Goal: Navigation & Orientation: Find specific page/section

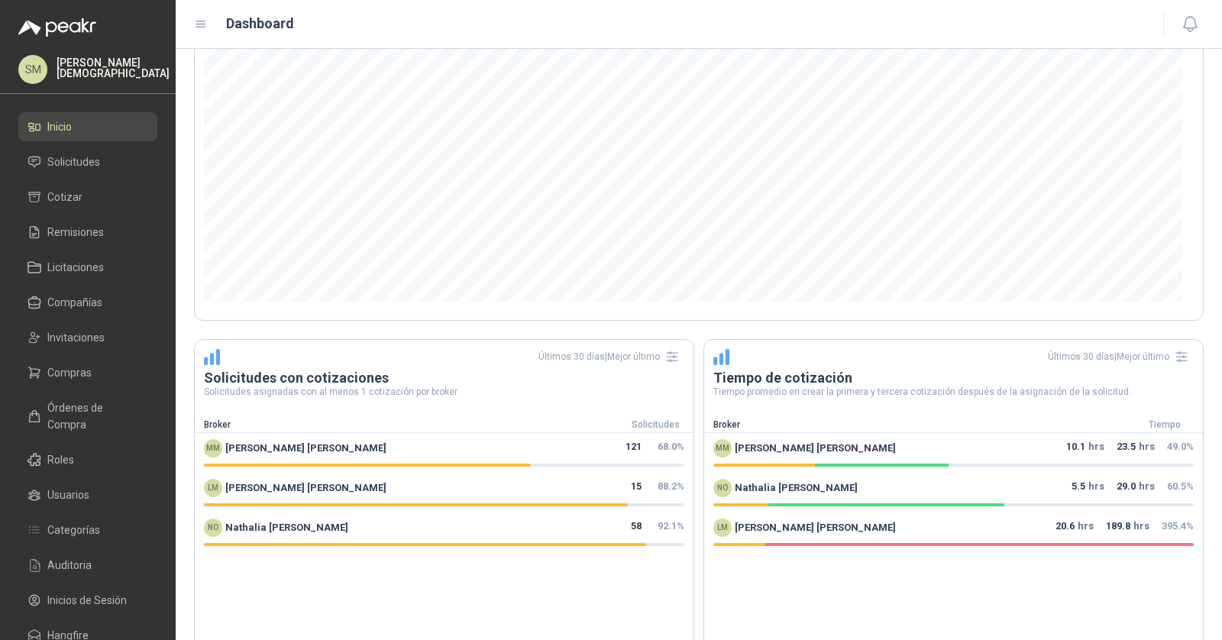
scroll to position [440, 0]
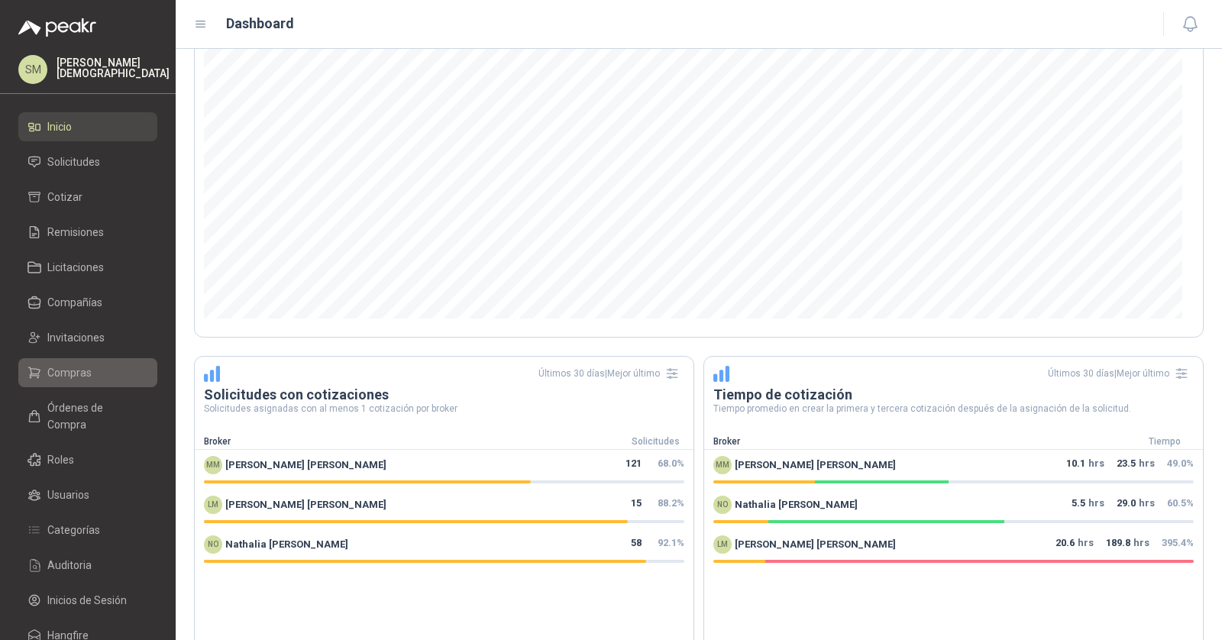
click at [94, 375] on li "Compras" at bounding box center [87, 372] width 121 height 17
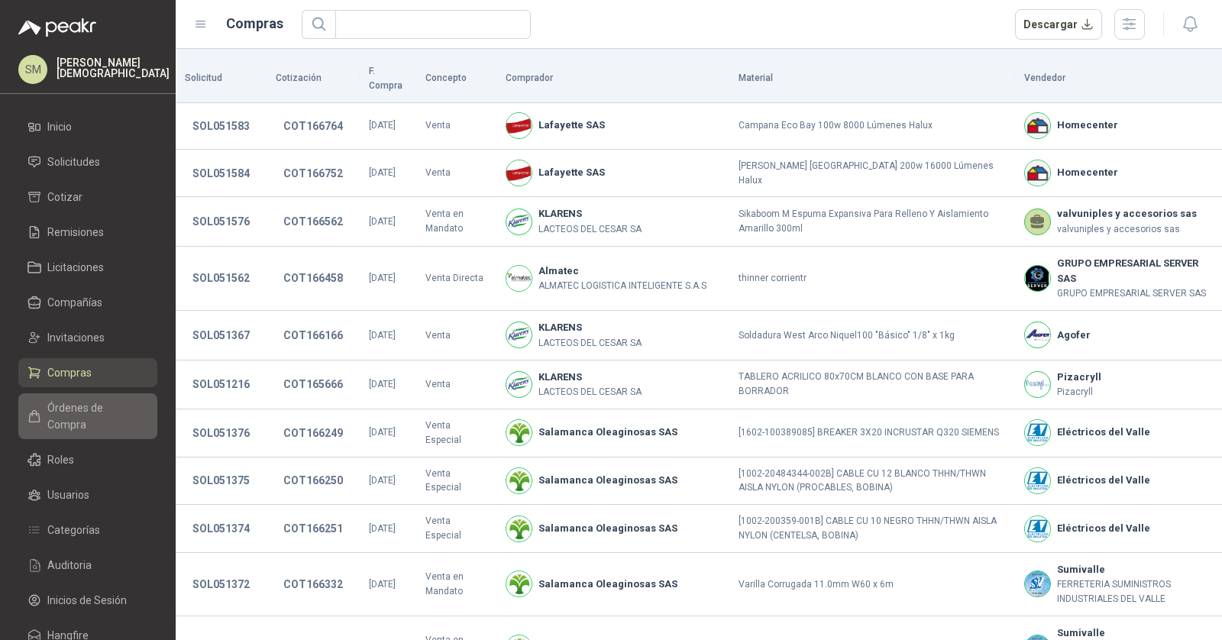
click at [93, 405] on span "Órdenes de Compra" at bounding box center [94, 416] width 95 height 34
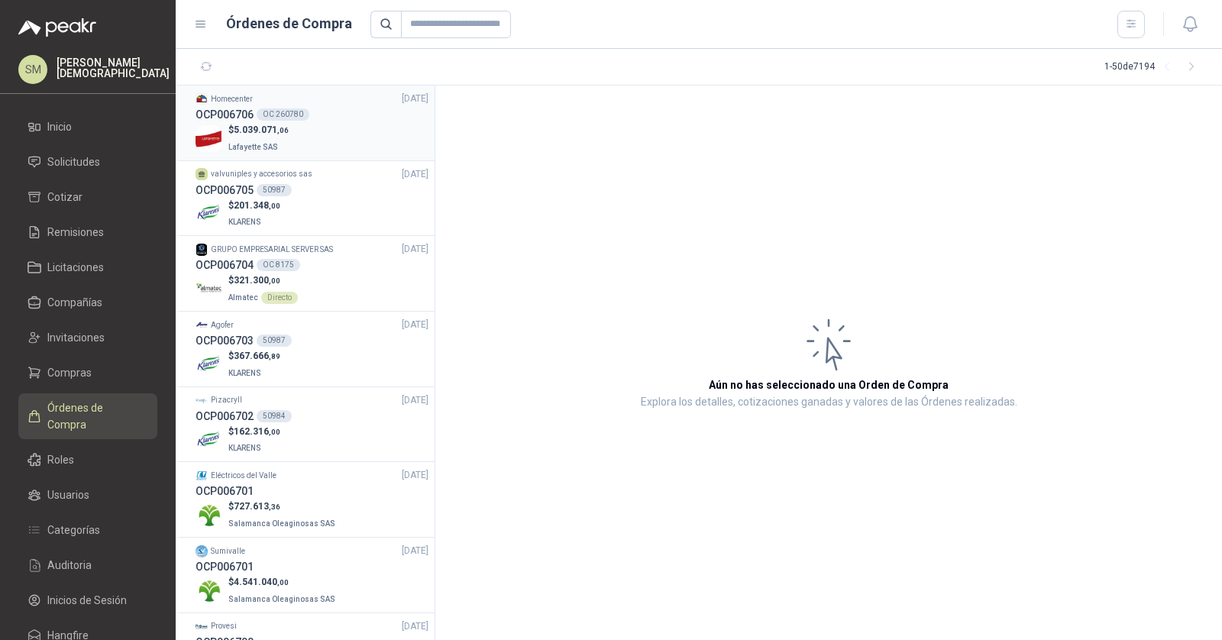
click at [314, 130] on div "$ 5.039.071 ,06 Lafayette SAS" at bounding box center [312, 138] width 233 height 31
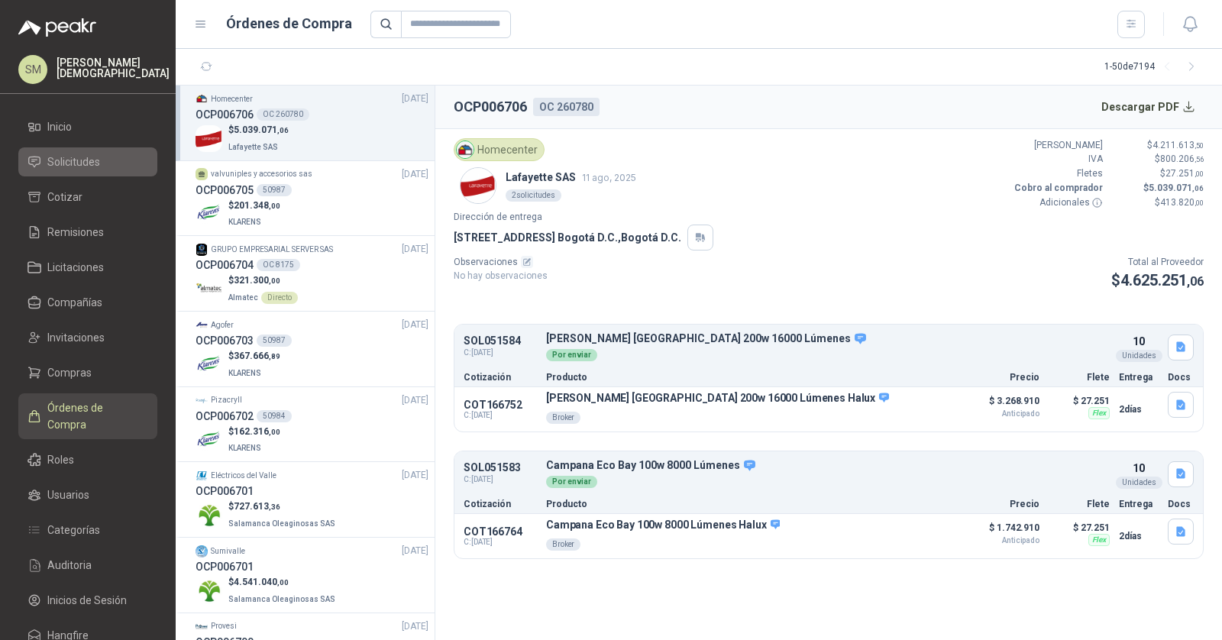
click at [69, 153] on span "Solicitudes" at bounding box center [73, 161] width 53 height 17
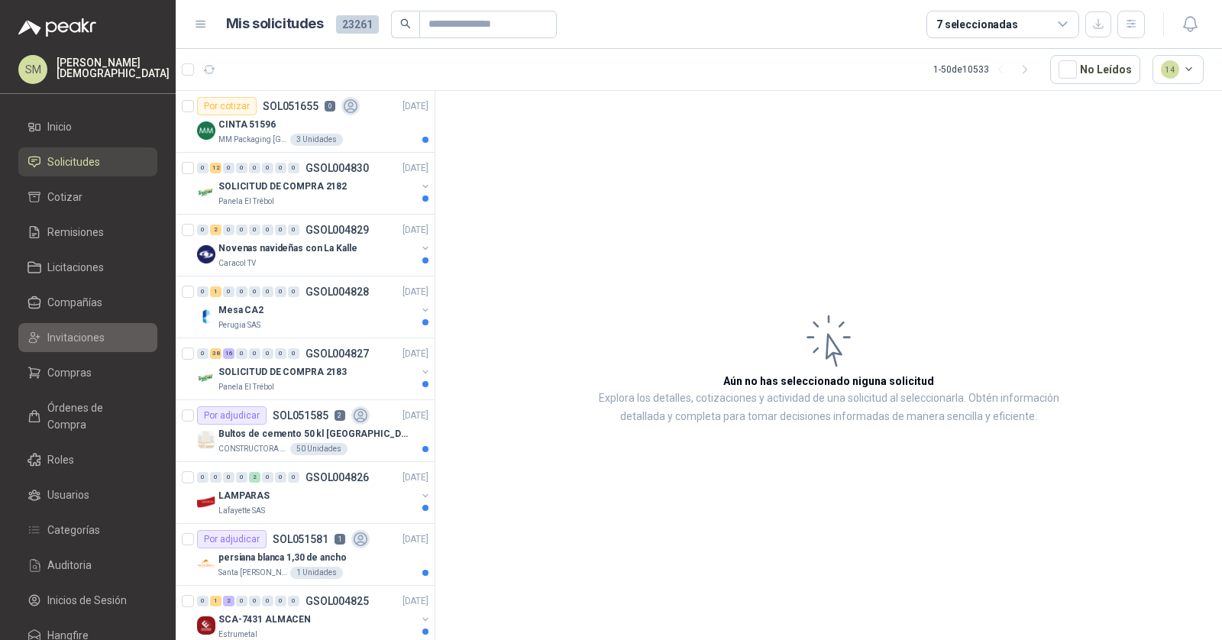
click at [107, 346] on link "Invitaciones" at bounding box center [87, 337] width 139 height 29
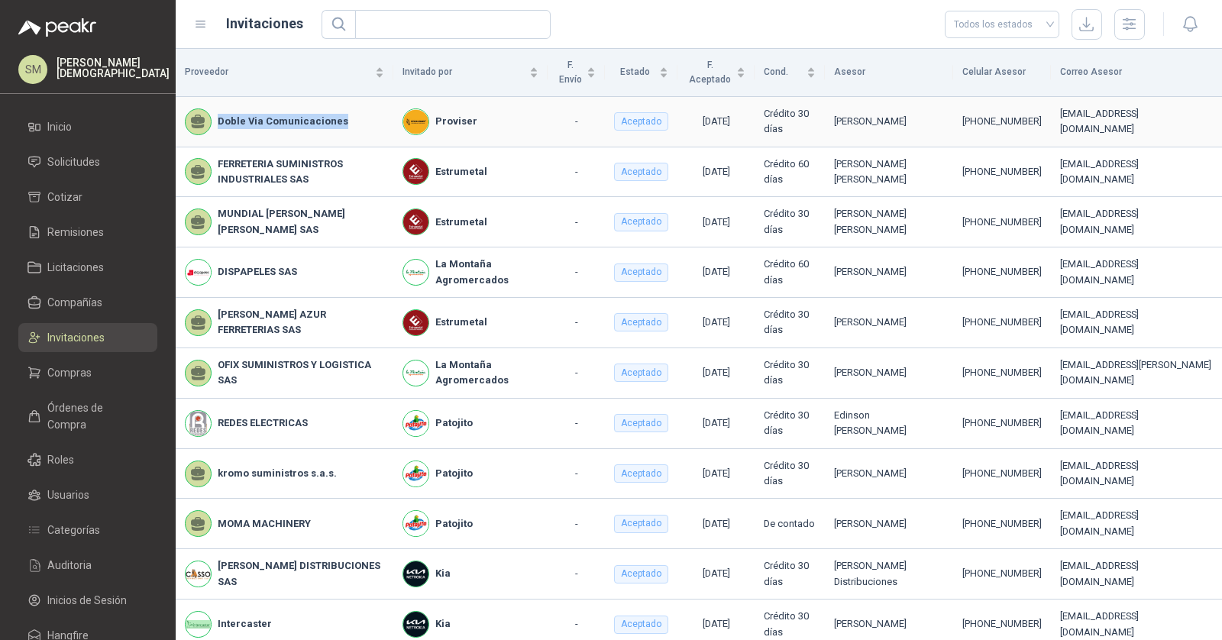
drag, startPoint x: 218, startPoint y: 120, endPoint x: 368, endPoint y: 124, distance: 149.7
click at [368, 124] on div "Doble Via Comunicaciones" at bounding box center [284, 121] width 199 height 27
click at [357, 135] on td "Doble Via Comunicaciones" at bounding box center [285, 122] width 218 height 50
drag, startPoint x: 342, startPoint y: 120, endPoint x: 209, endPoint y: 118, distance: 132.9
click at [209, 118] on div "Doble Via Comunicaciones" at bounding box center [284, 121] width 199 height 27
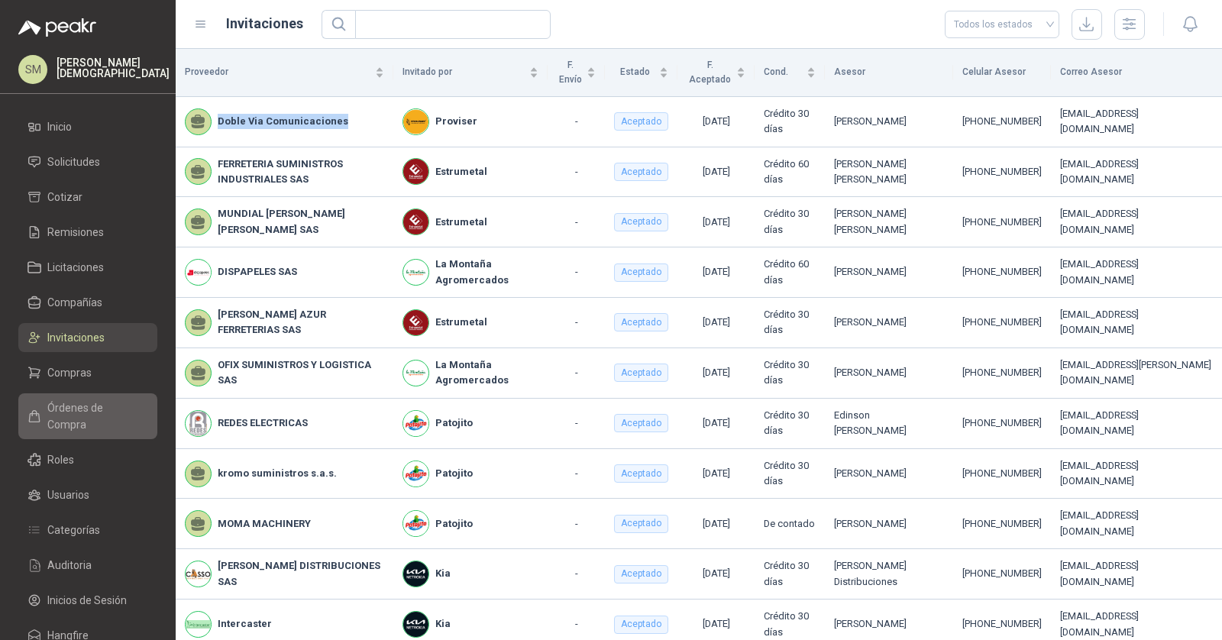
click at [88, 418] on link "Órdenes de Compra" at bounding box center [87, 416] width 139 height 46
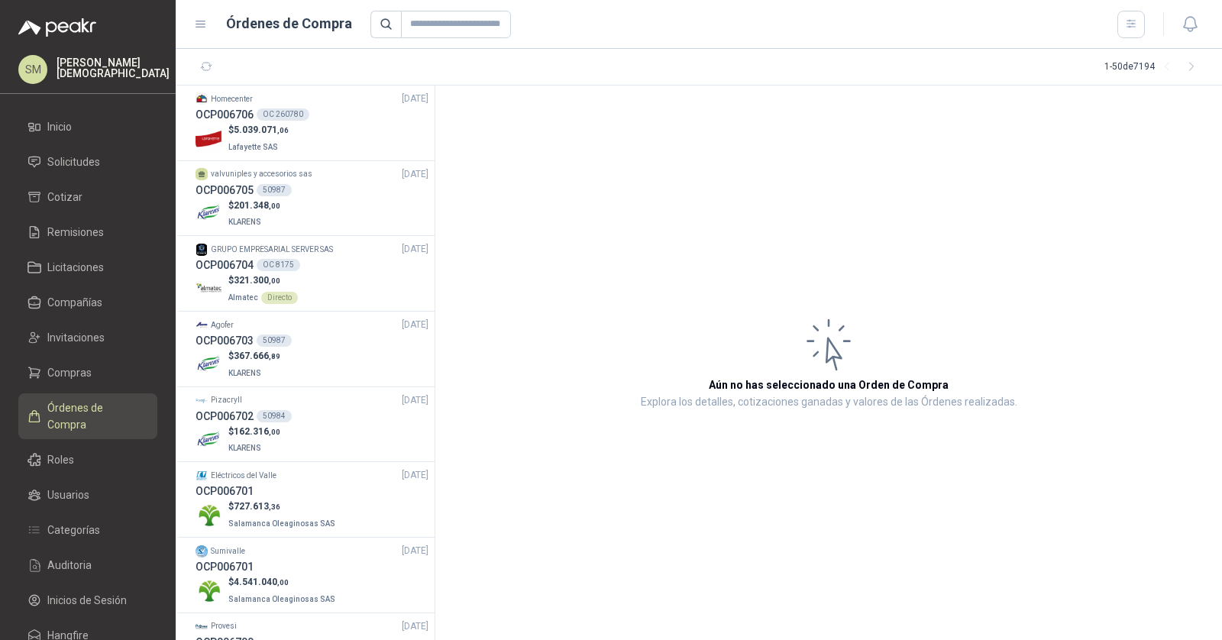
click at [91, 283] on ul "Inicio Solicitudes Cotizar Remisiones Licitaciones Compañías Invitaciones Compr…" at bounding box center [88, 384] width 176 height 544
click at [93, 300] on span "Compañías" at bounding box center [74, 302] width 55 height 17
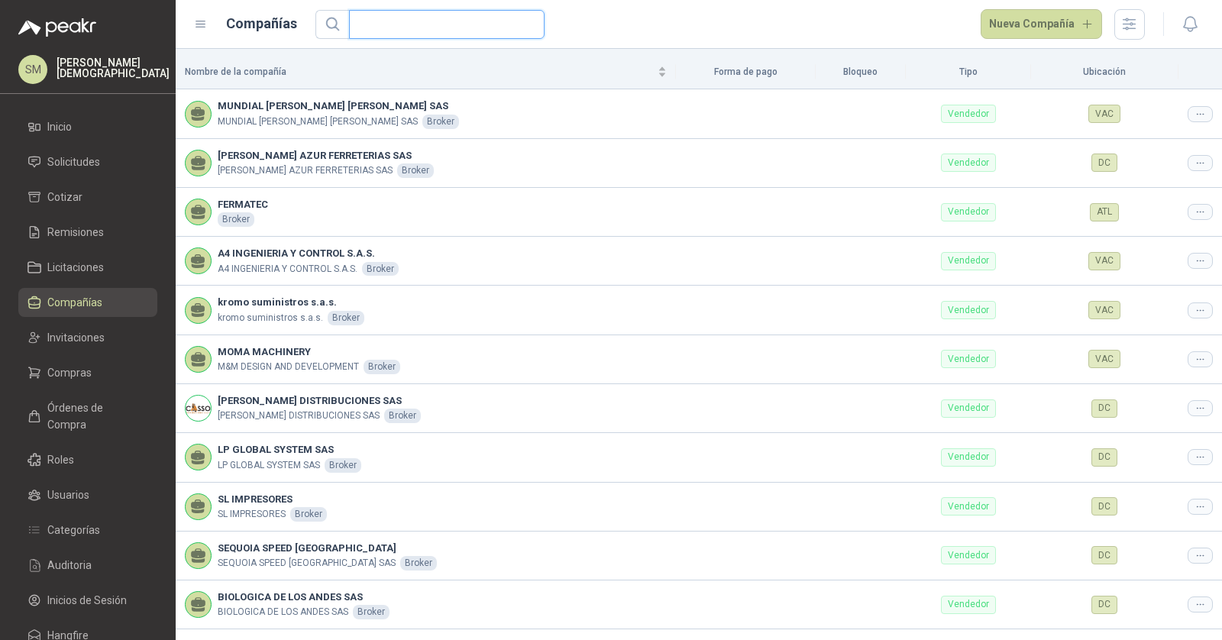
click at [418, 27] on input "text" at bounding box center [440, 24] width 165 height 27
type input "*"
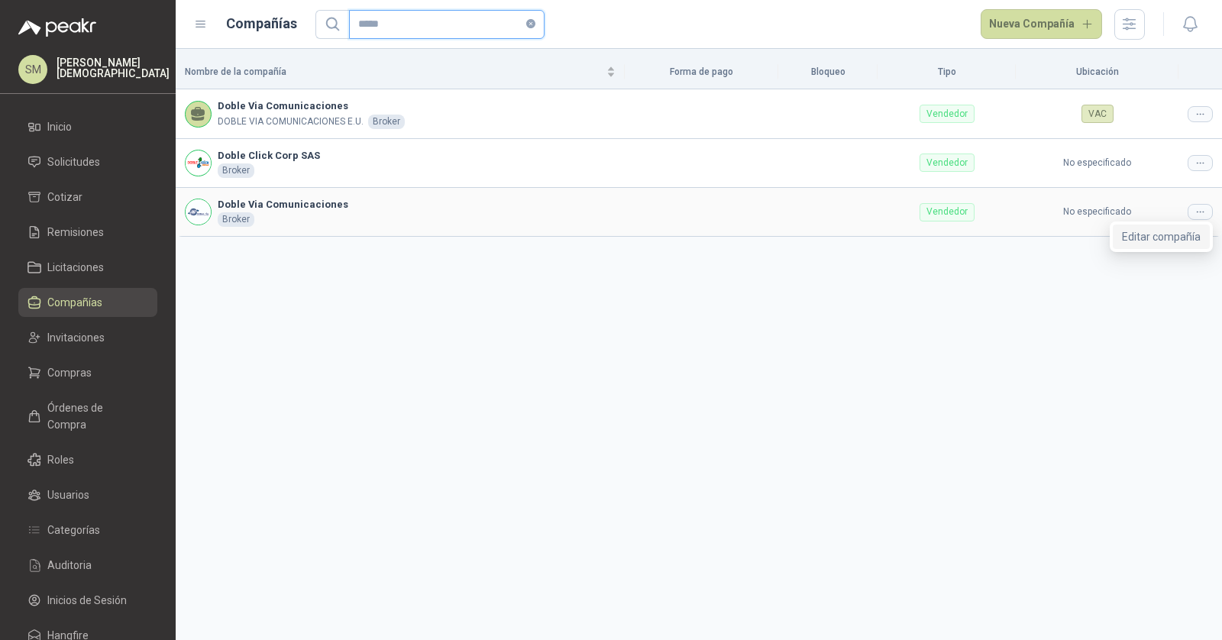
type input "*****"
click at [1168, 235] on span "Editar compañía" at bounding box center [1161, 236] width 79 height 17
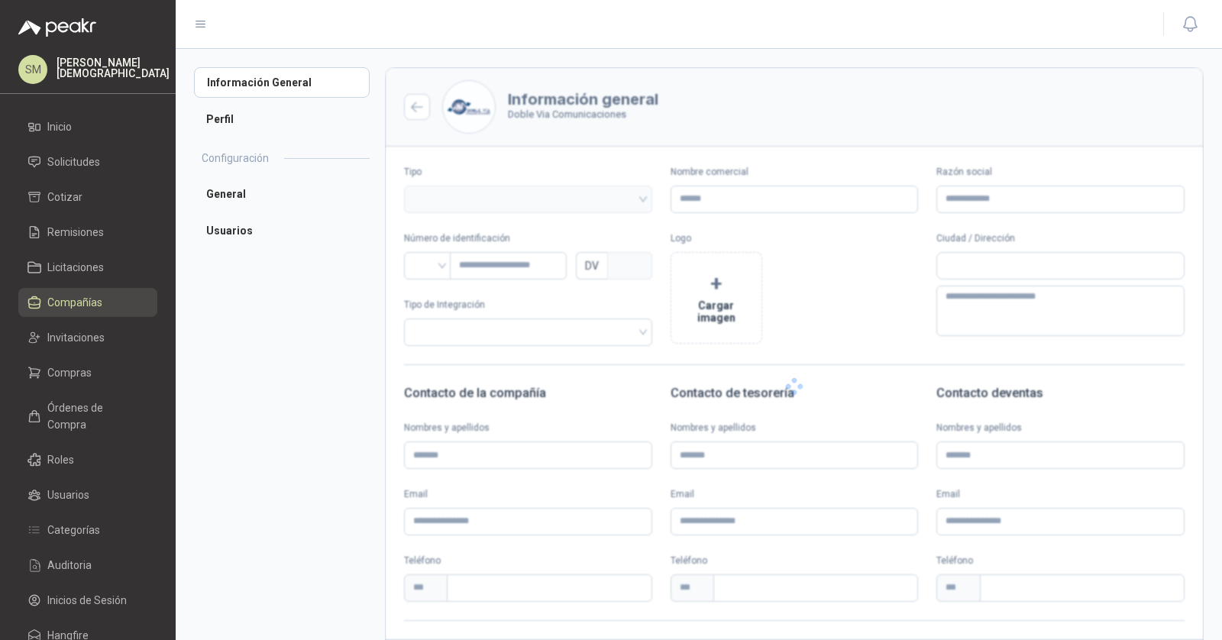
type input "**********"
type input "*********"
type input "*"
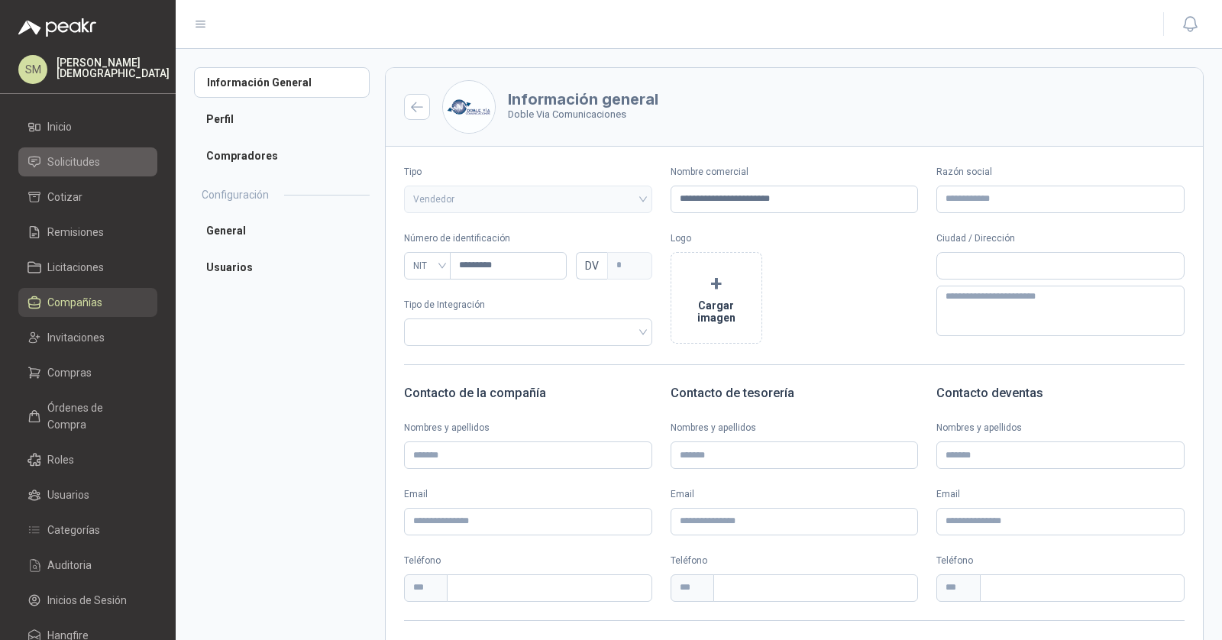
click at [82, 163] on span "Solicitudes" at bounding box center [73, 161] width 53 height 17
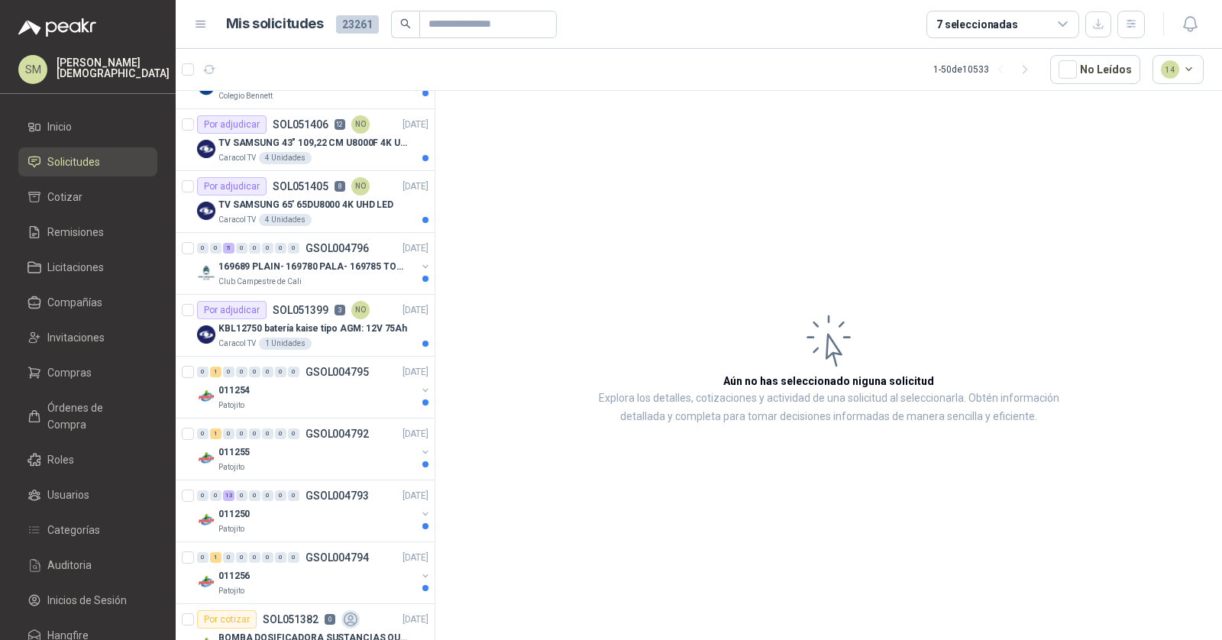
scroll to position [2521, 0]
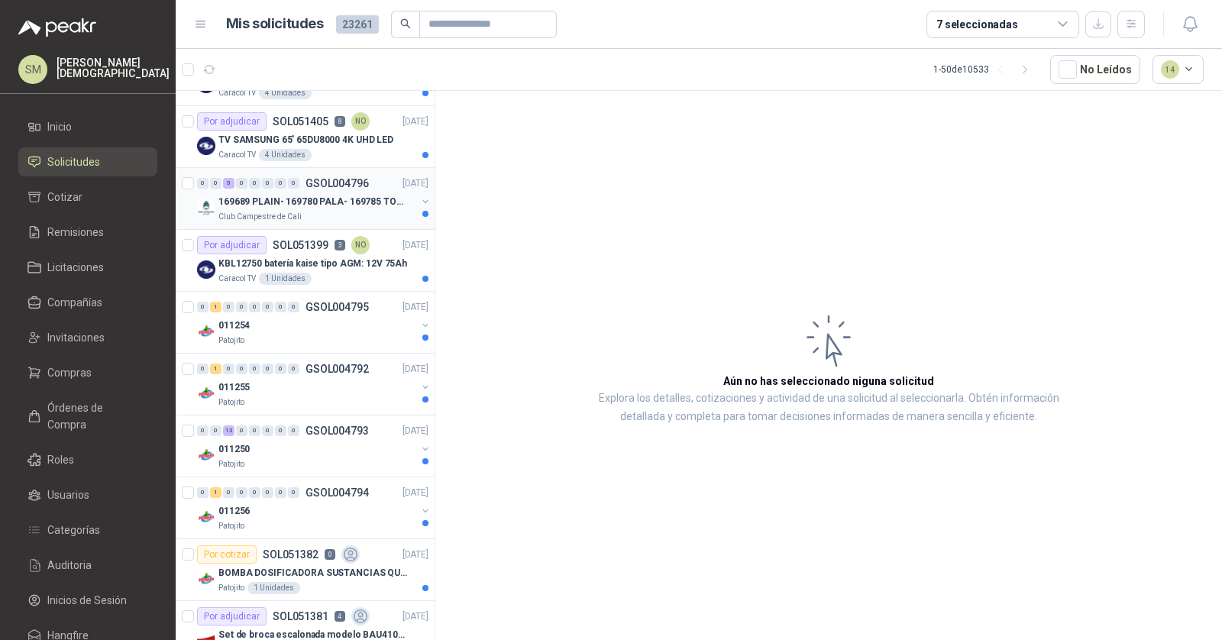
click at [397, 211] on div "Club Campestre de Cali" at bounding box center [317, 217] width 198 height 12
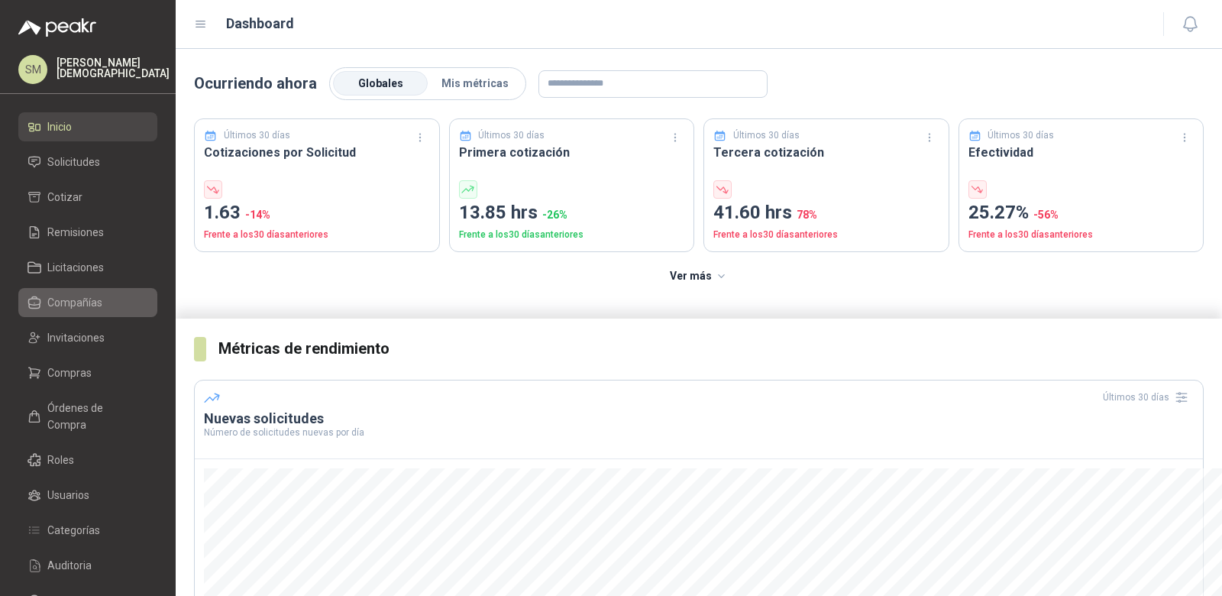
click at [95, 313] on link "Compañías" at bounding box center [87, 302] width 139 height 29
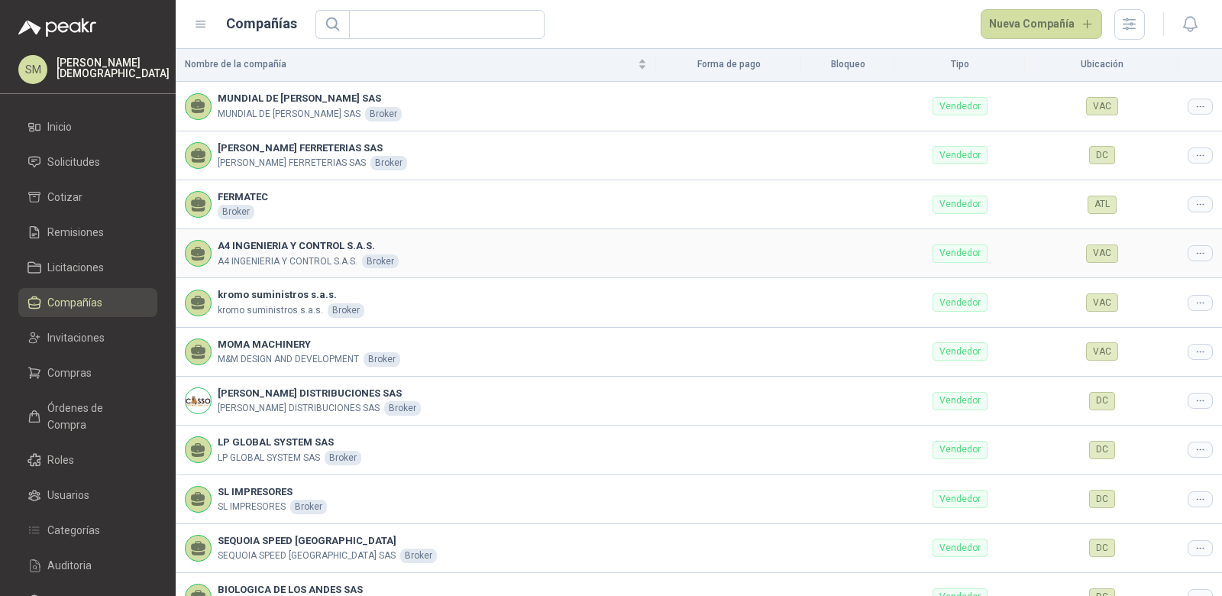
scroll to position [9, 0]
click at [93, 383] on link "Compras" at bounding box center [87, 372] width 139 height 29
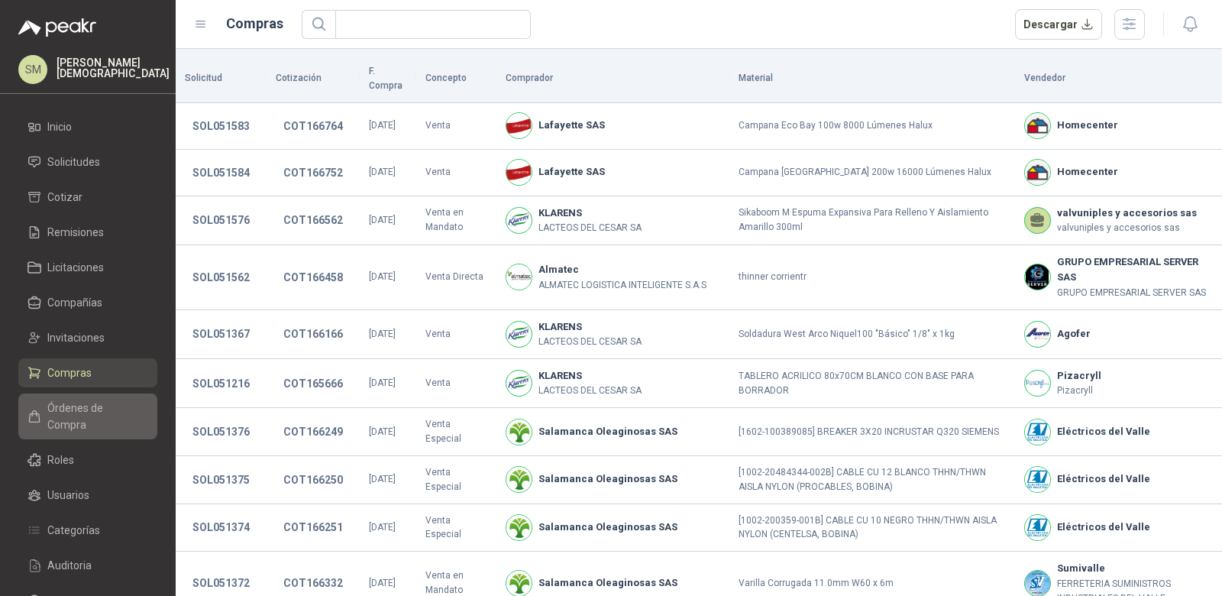
click at [105, 412] on span "Órdenes de Compra" at bounding box center [94, 416] width 95 height 34
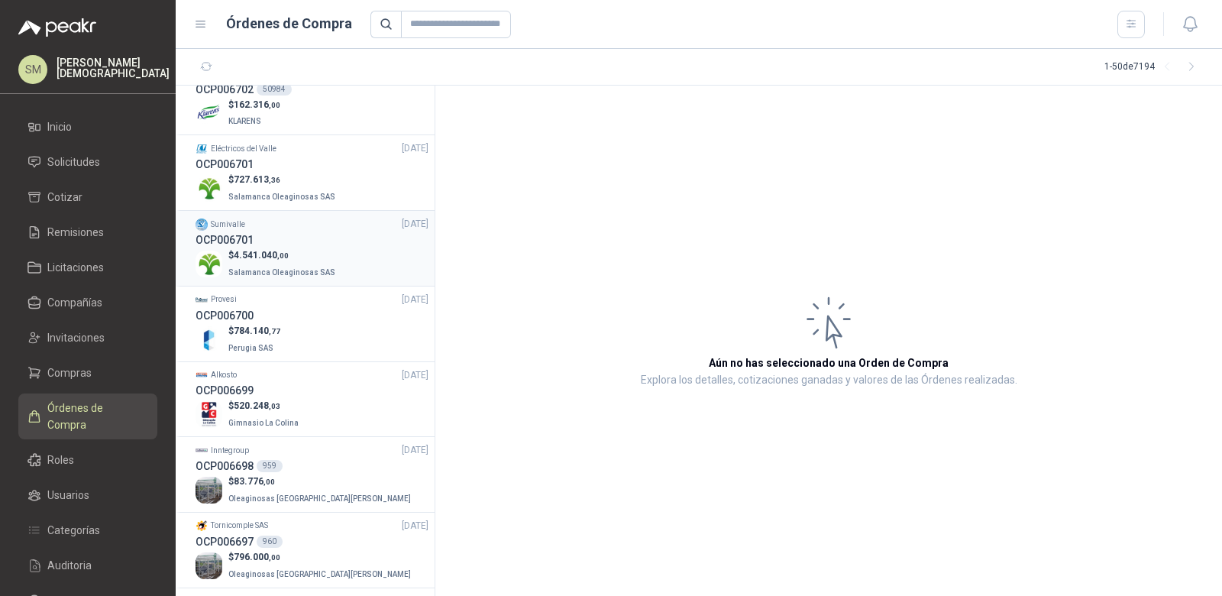
scroll to position [325, 0]
click at [293, 194] on span "Salamanca Oleaginosas SAS" at bounding box center [281, 198] width 107 height 8
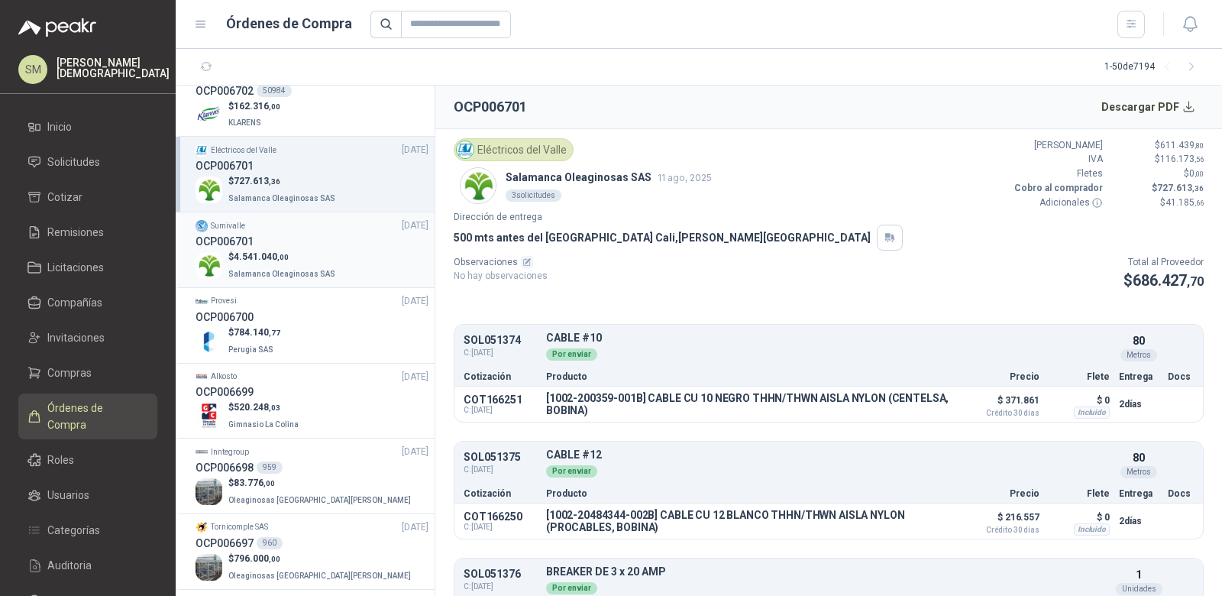
click at [271, 235] on div "OCP006701" at bounding box center [312, 241] width 233 height 17
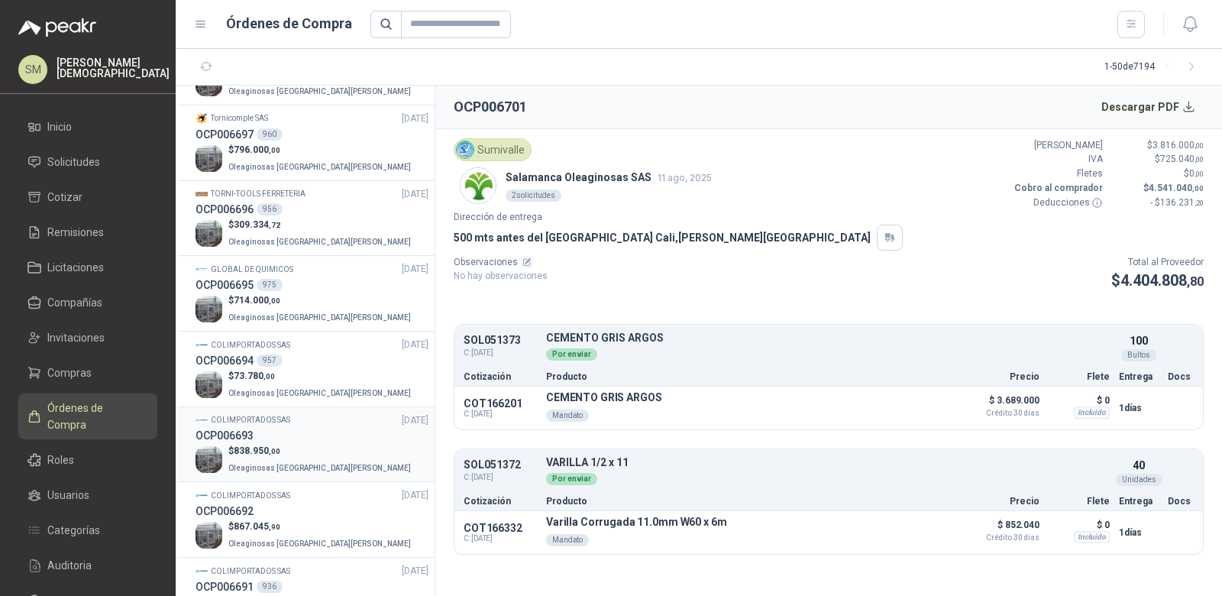
scroll to position [775, 0]
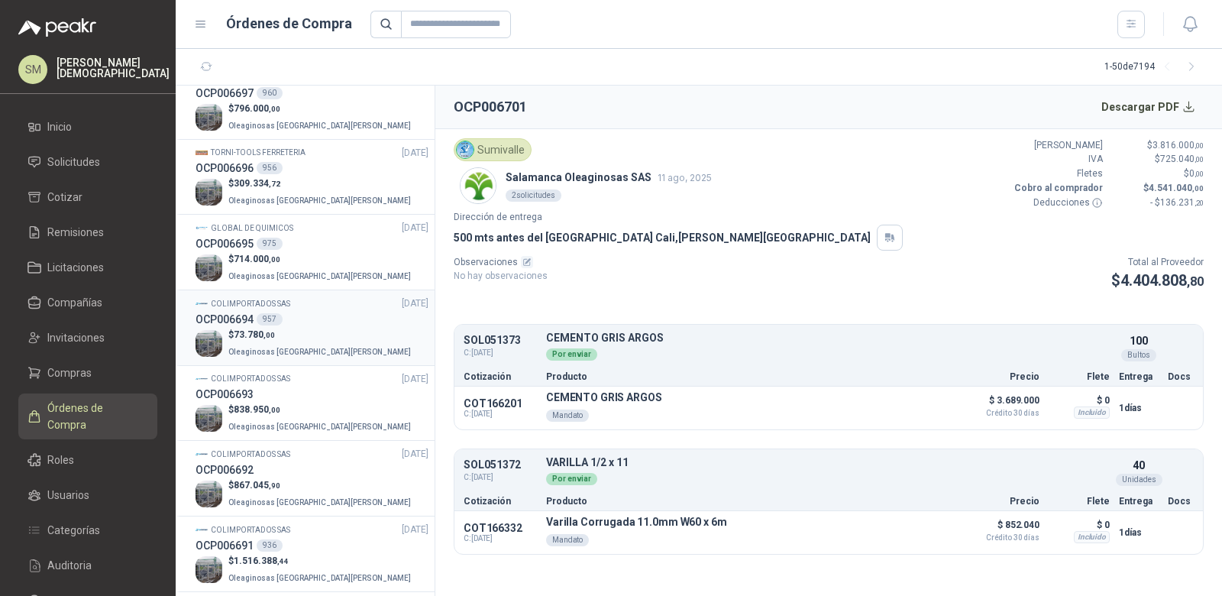
click at [295, 328] on p "$ 73.780 ,00" at bounding box center [321, 335] width 186 height 15
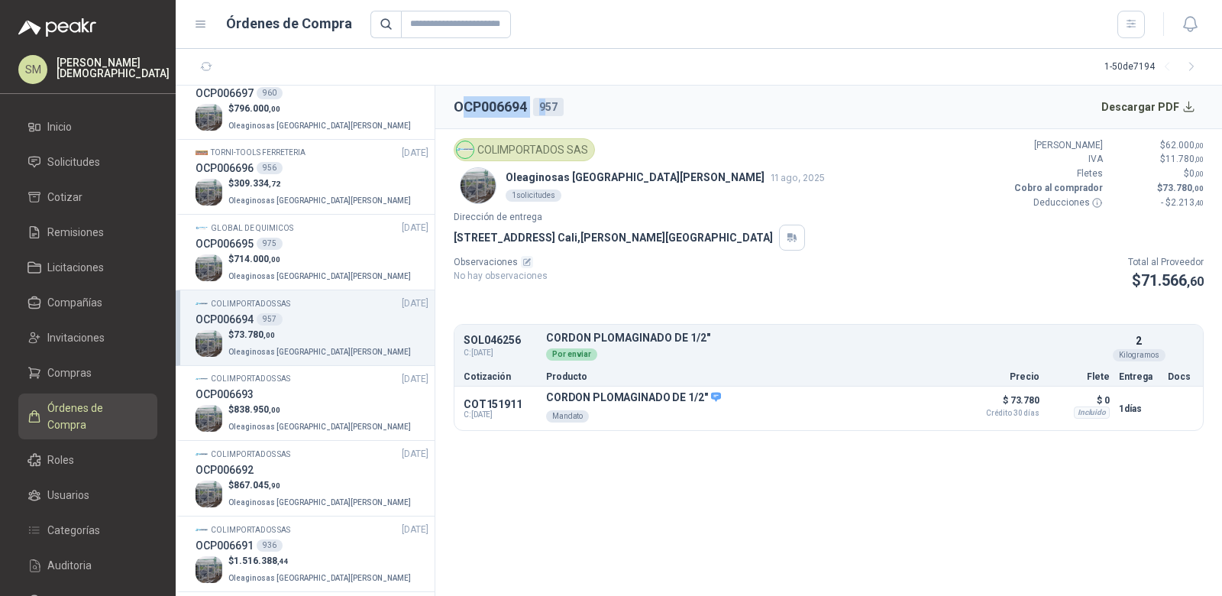
drag, startPoint x: 460, startPoint y: 101, endPoint x: 548, endPoint y: 101, distance: 87.8
click at [548, 102] on div "OCP006694 957" at bounding box center [509, 106] width 110 height 21
click at [547, 108] on div "957" at bounding box center [548, 107] width 31 height 18
drag, startPoint x: 549, startPoint y: 102, endPoint x: 562, endPoint y: 102, distance: 13.0
click at [562, 102] on div "957" at bounding box center [548, 107] width 31 height 18
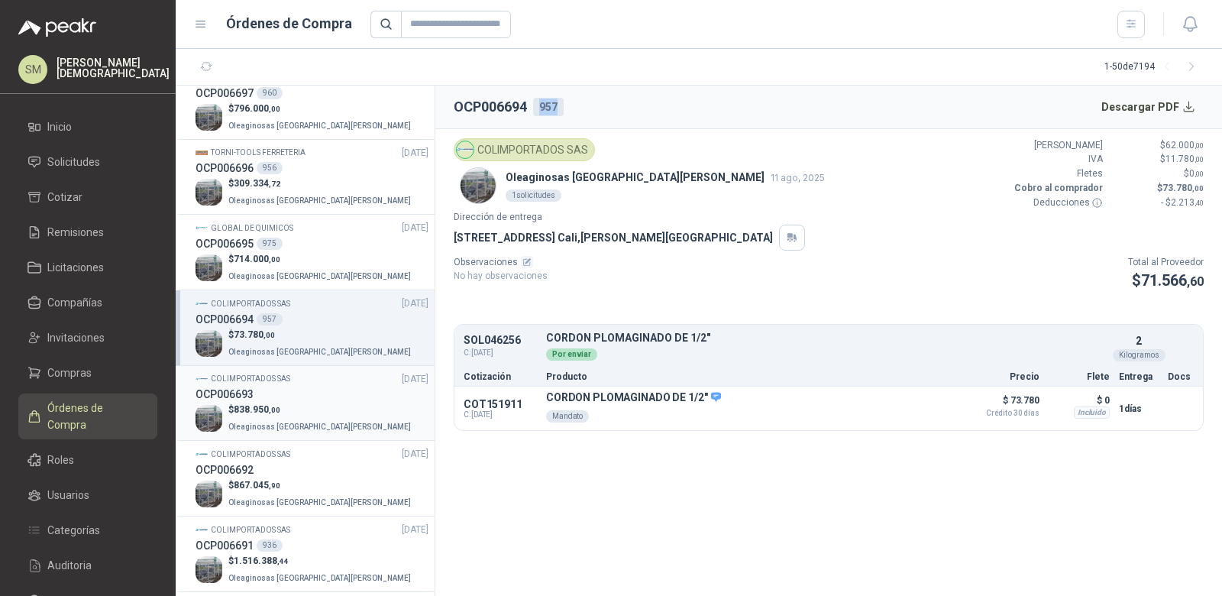
click at [281, 393] on div "OCP006693" at bounding box center [312, 394] width 233 height 17
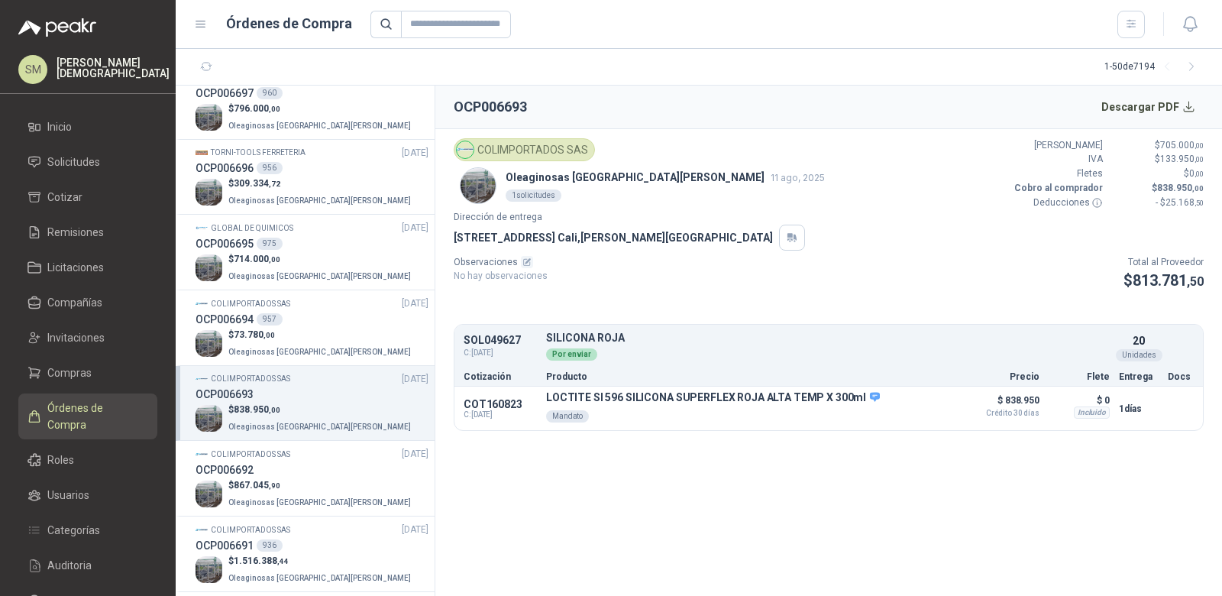
drag, startPoint x: 501, startPoint y: 104, endPoint x: 561, endPoint y: 114, distance: 60.4
click at [561, 114] on header "OCP006693 Descargar PDF" at bounding box center [828, 108] width 787 height 44
click at [309, 462] on div "OCP006692" at bounding box center [312, 469] width 233 height 17
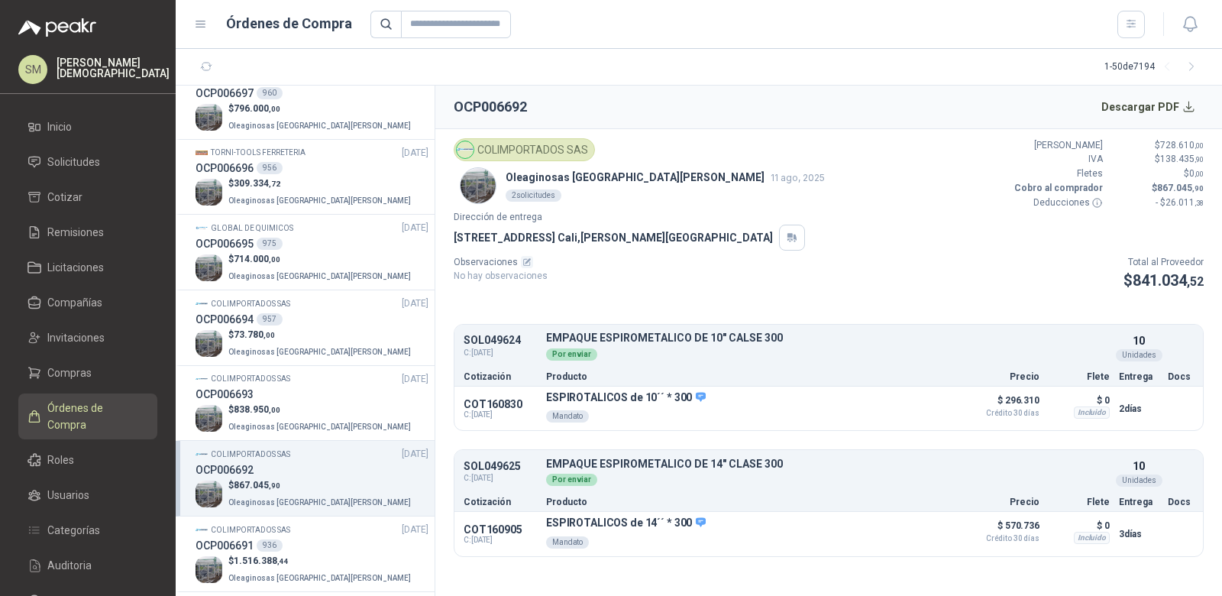
click at [525, 258] on icon "button" at bounding box center [527, 260] width 5 height 5
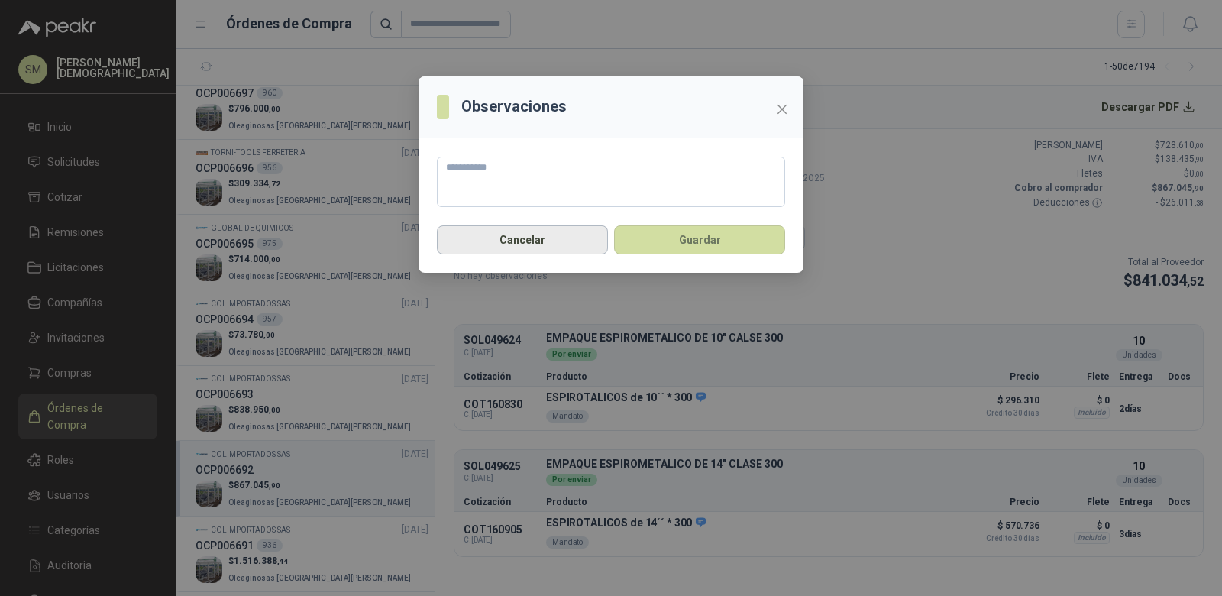
click at [523, 241] on button "Cancelar" at bounding box center [522, 239] width 171 height 29
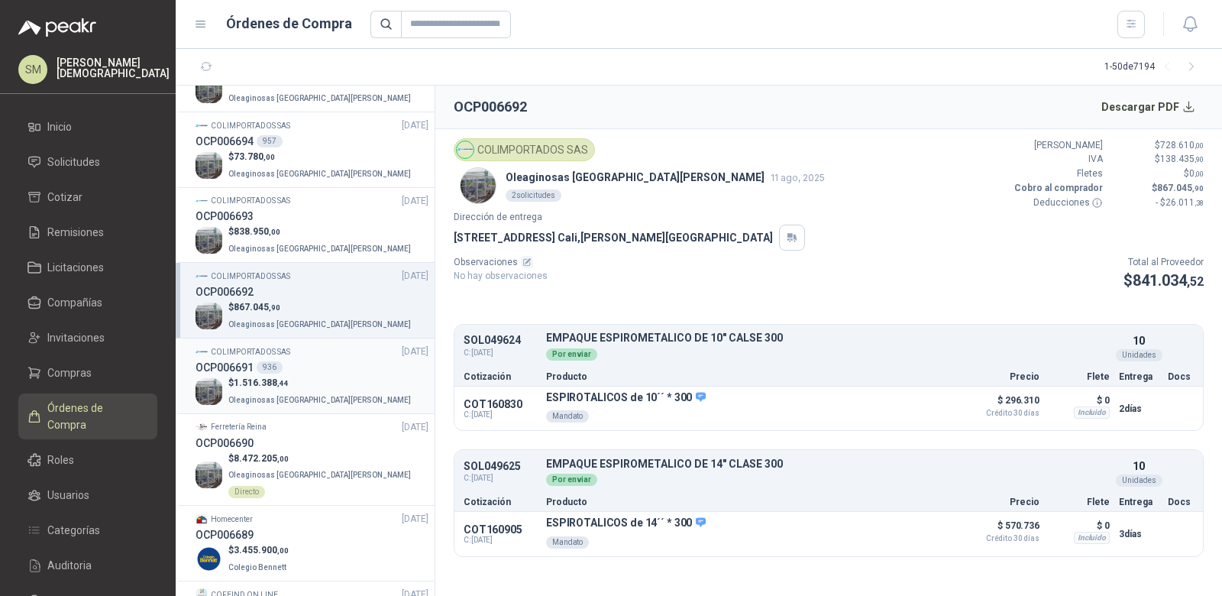
scroll to position [979, 0]
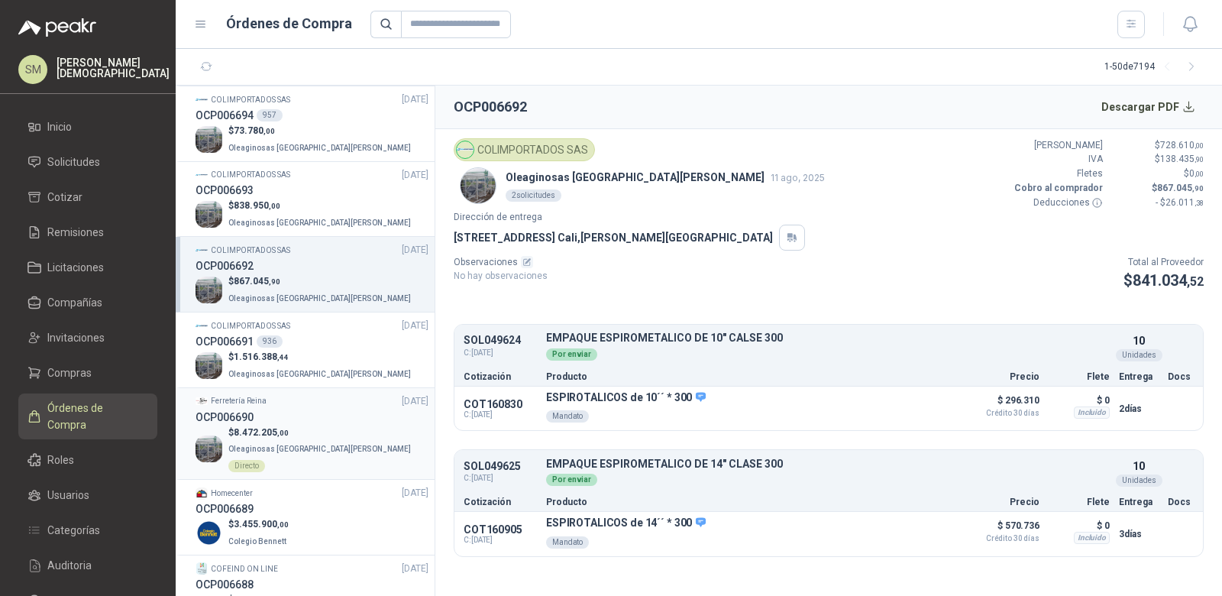
click at [306, 396] on div "Ferretería Reina 11/08/25" at bounding box center [312, 401] width 233 height 15
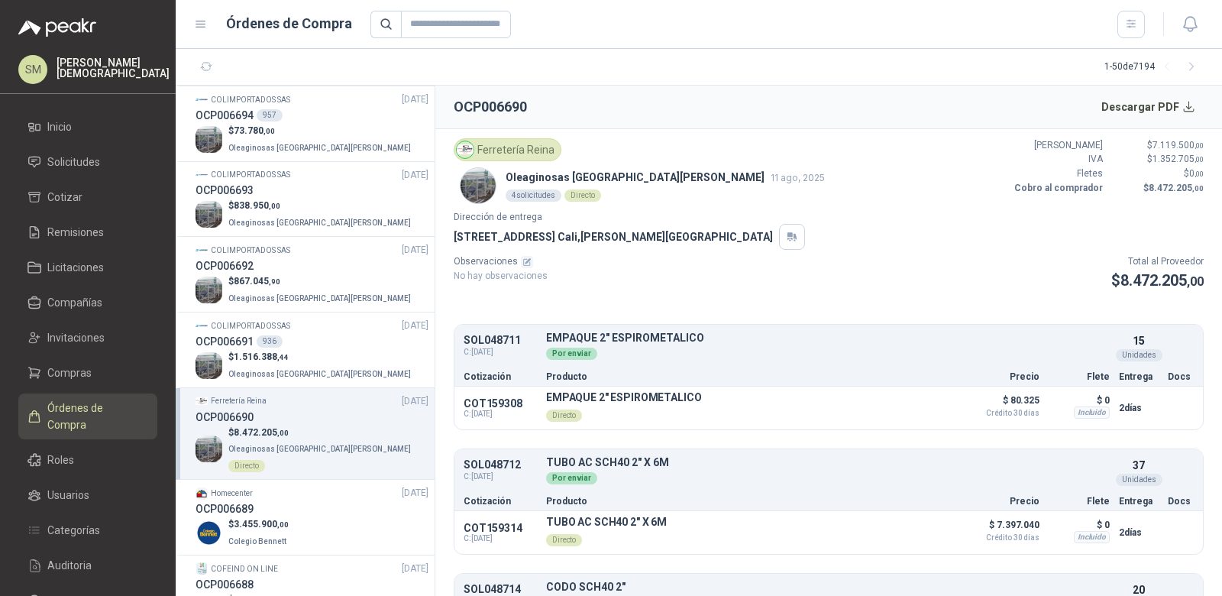
scroll to position [10, 0]
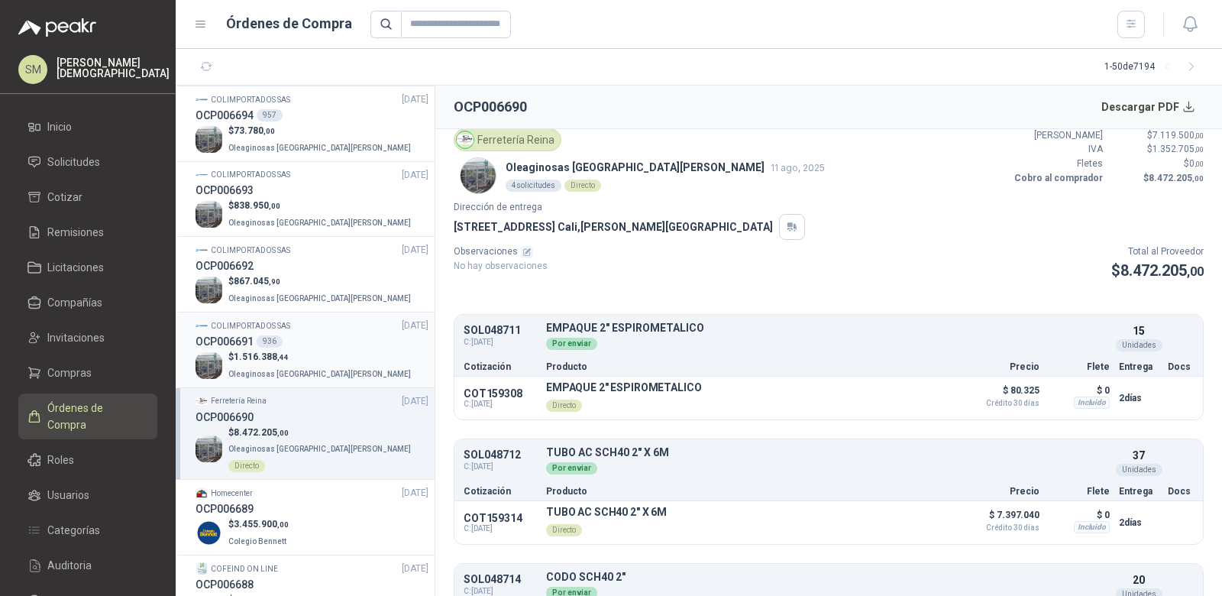
click at [287, 353] on span ",44" at bounding box center [282, 357] width 11 height 8
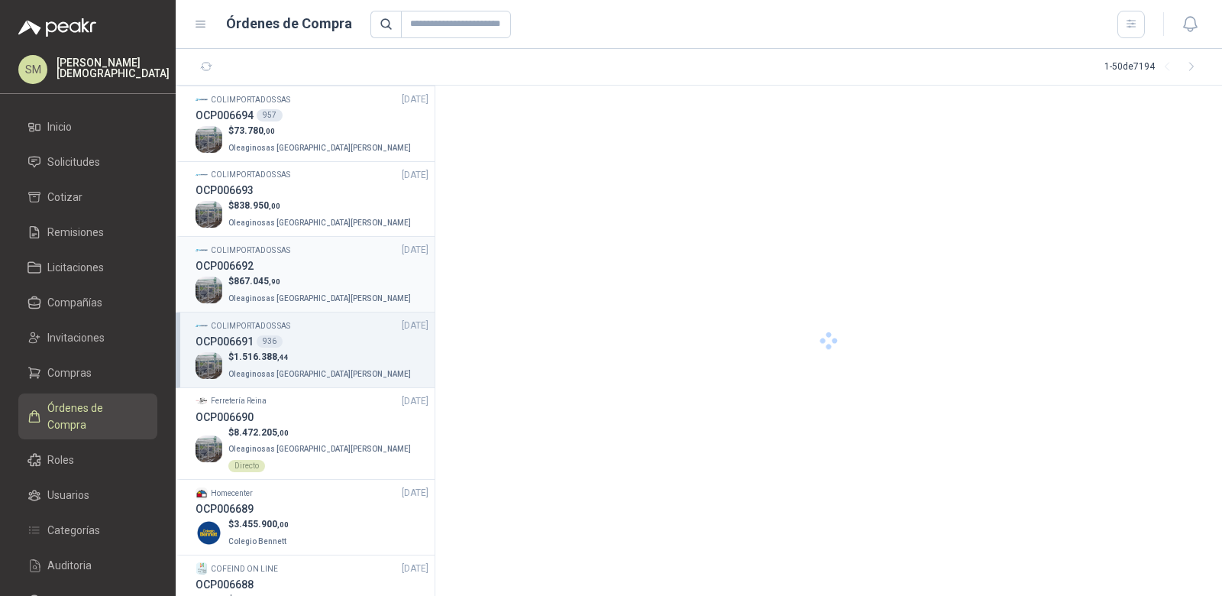
click at [304, 294] on span "Oleaginosas [GEOGRAPHIC_DATA][PERSON_NAME]" at bounding box center [319, 298] width 183 height 8
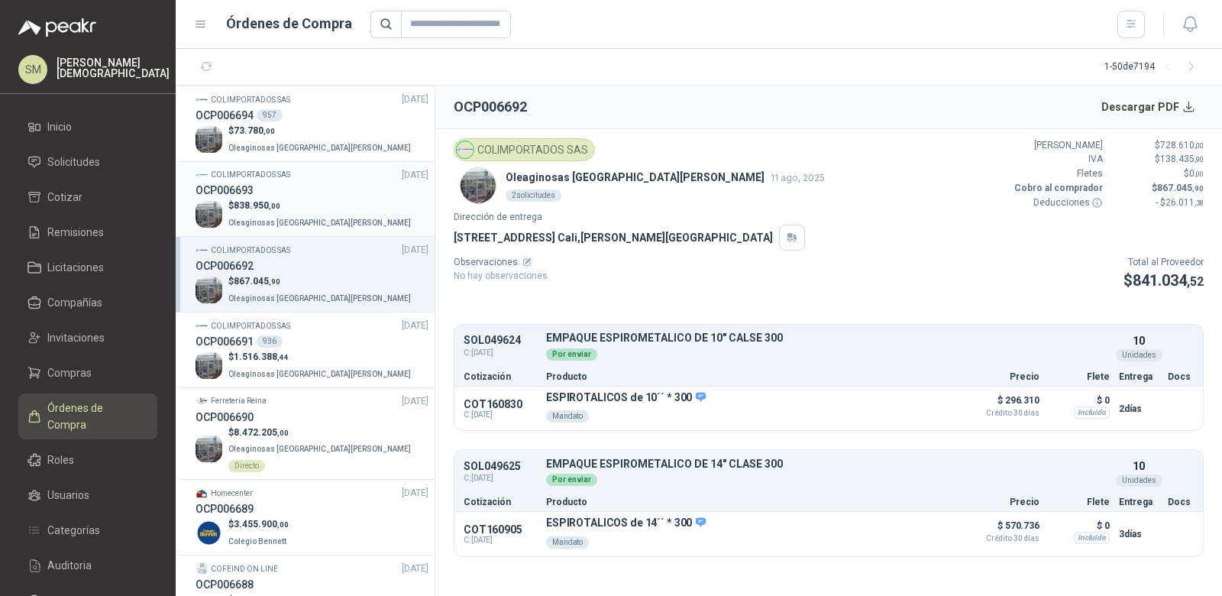
click at [312, 218] on span "Oleaginosas [GEOGRAPHIC_DATA][PERSON_NAME]" at bounding box center [319, 222] width 183 height 8
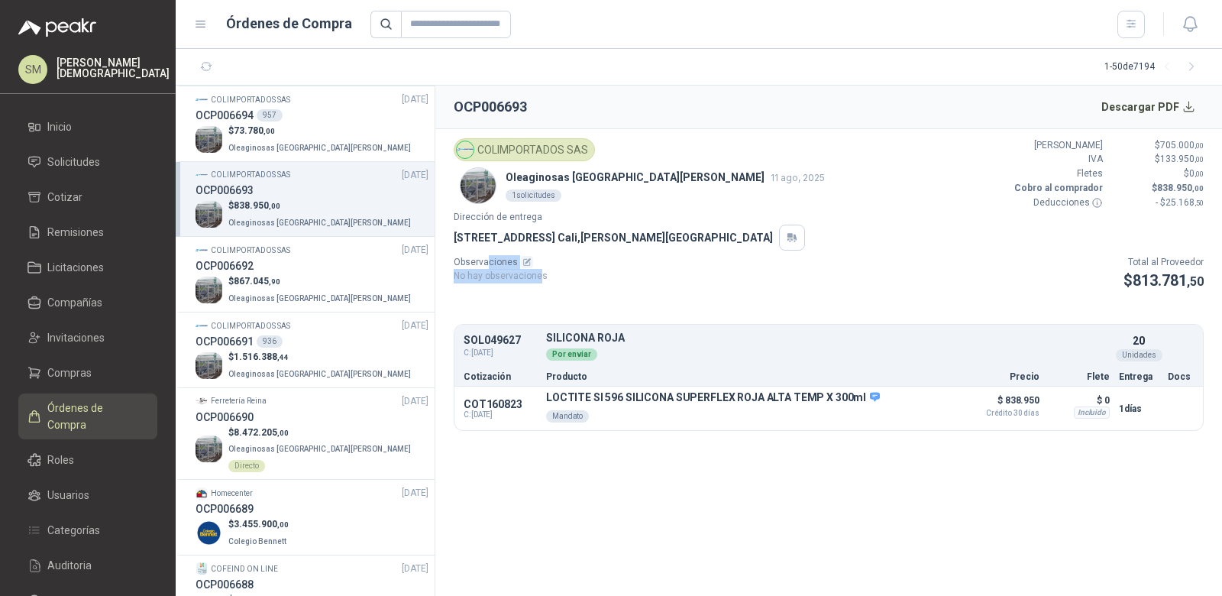
drag, startPoint x: 486, startPoint y: 261, endPoint x: 537, endPoint y: 277, distance: 52.9
click at [537, 277] on div "Observaciones No hay observaciones" at bounding box center [501, 274] width 94 height 38
click at [557, 276] on div "Observaciones No hay observaciones Total al Proveedor $ 813.781 ,50" at bounding box center [829, 274] width 750 height 38
drag, startPoint x: 465, startPoint y: 255, endPoint x: 513, endPoint y: 275, distance: 52.0
click at [513, 275] on div "Observaciones No hay observaciones" at bounding box center [501, 274] width 94 height 38
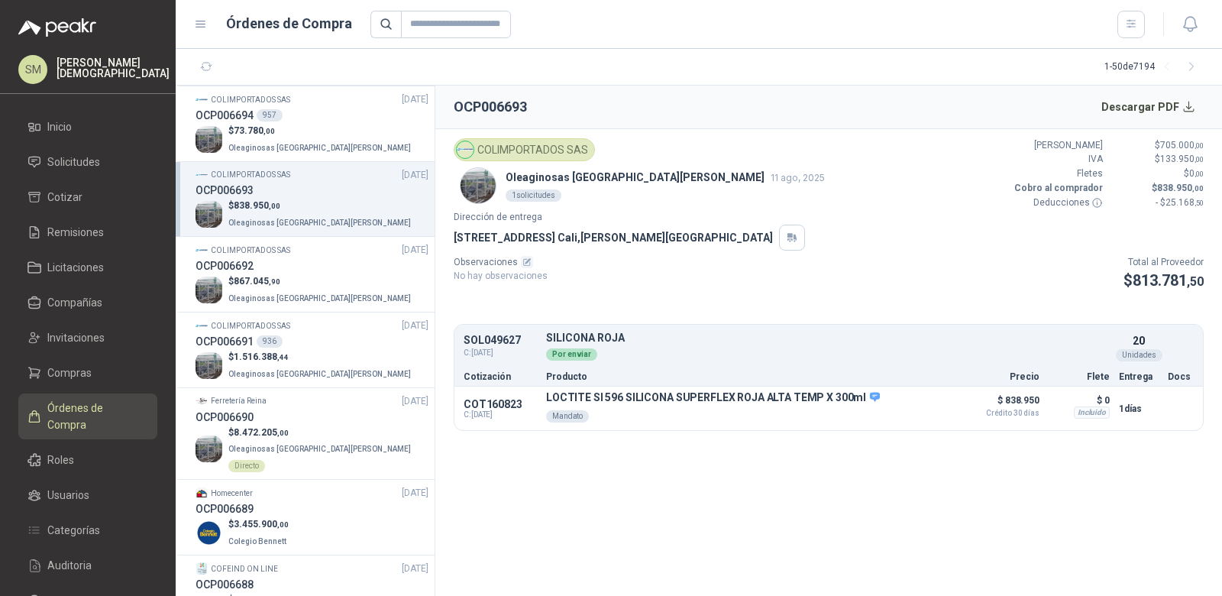
click at [532, 281] on p "No hay observaciones" at bounding box center [501, 276] width 94 height 15
click at [289, 282] on p "$ 867.045 ,90" at bounding box center [321, 281] width 186 height 15
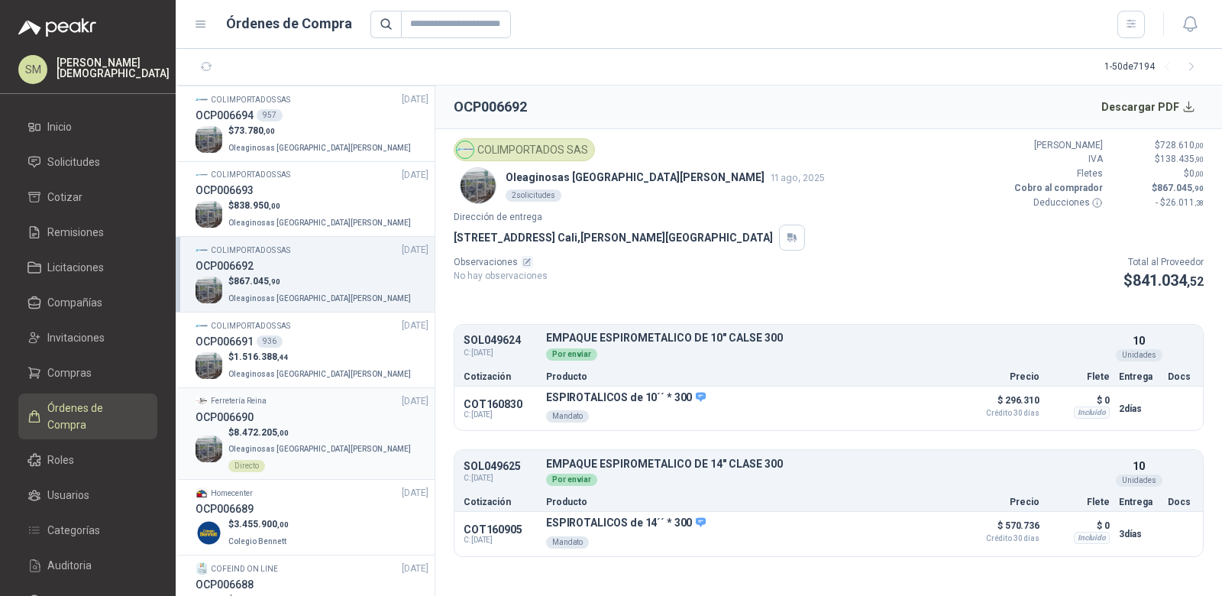
click at [296, 425] on p "$ 8.472.205 ,00" at bounding box center [328, 432] width 200 height 15
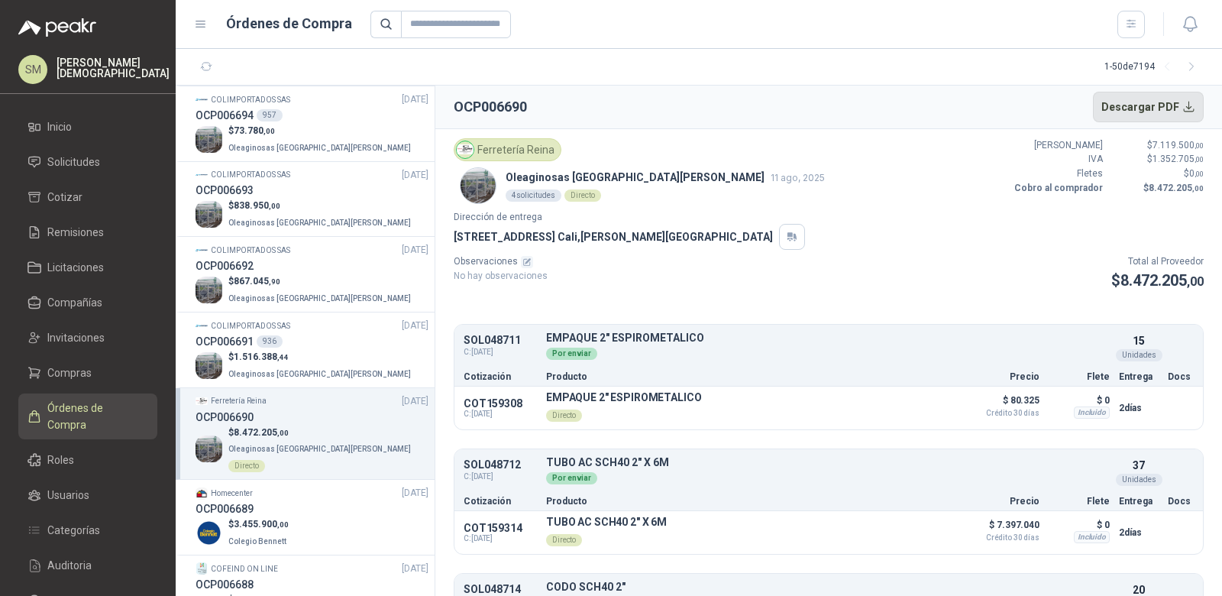
click at [1164, 113] on button "Descargar PDF" at bounding box center [1148, 107] width 111 height 31
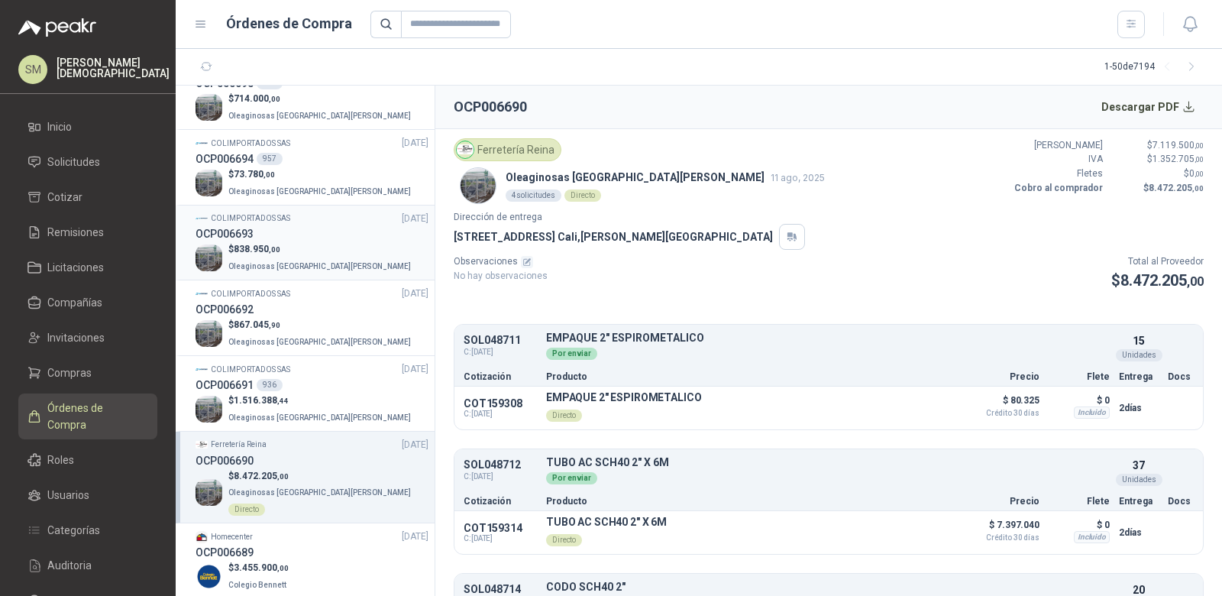
scroll to position [935, 0]
click at [303, 287] on div "COLIMPORTADOS SAS 11/08/25" at bounding box center [312, 294] width 233 height 15
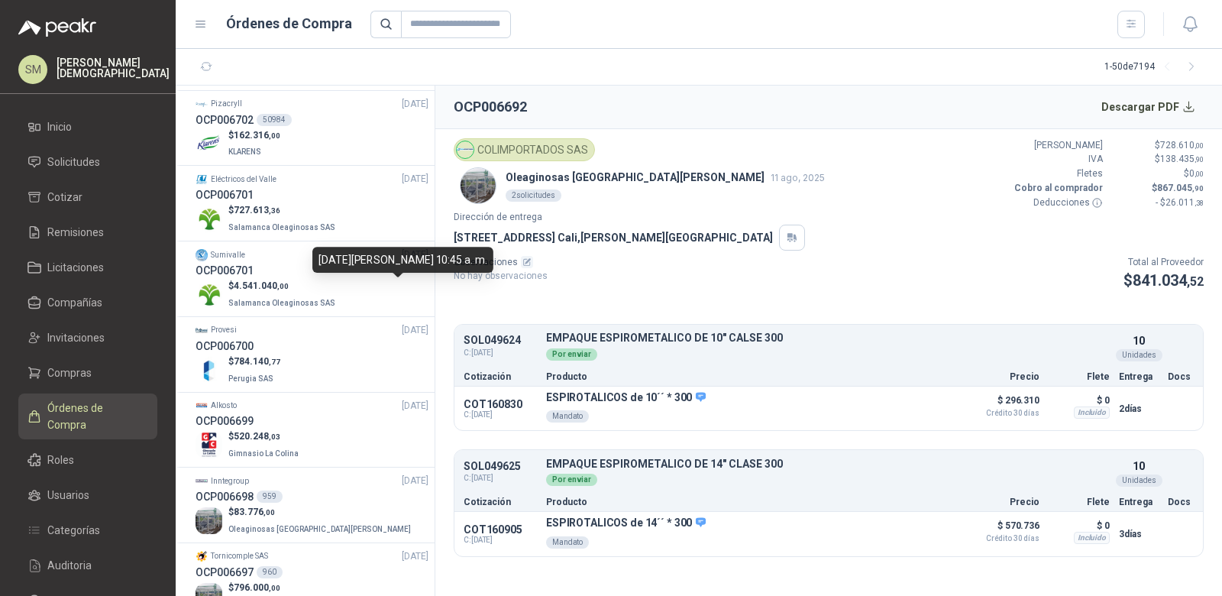
scroll to position [232, 0]
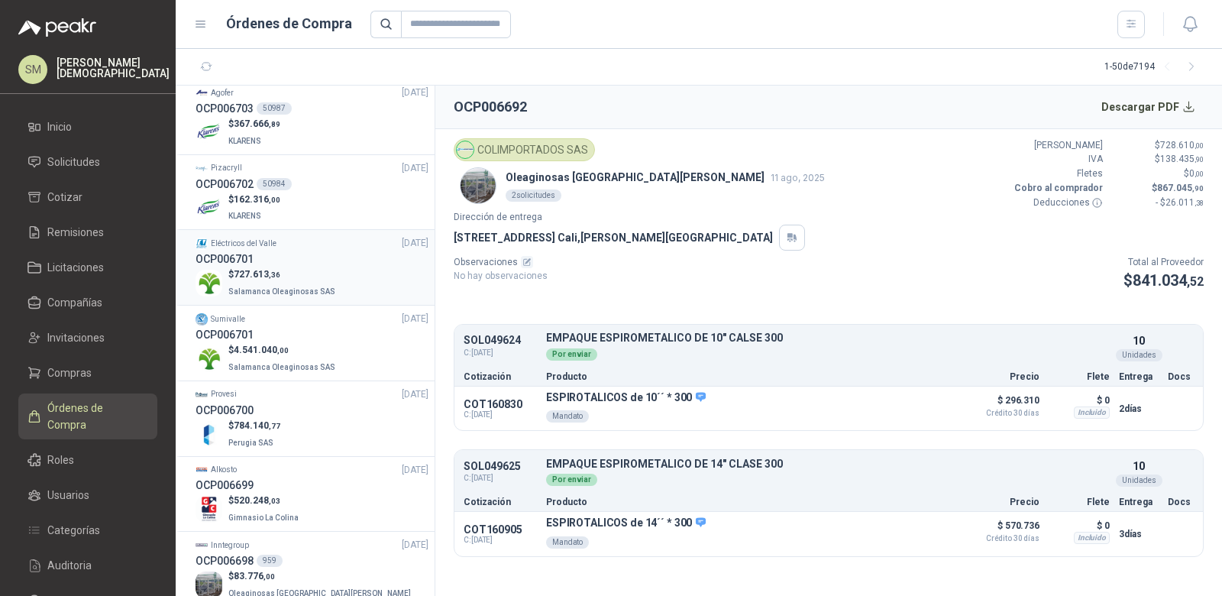
click at [265, 272] on span "727.613 ,36" at bounding box center [257, 274] width 47 height 11
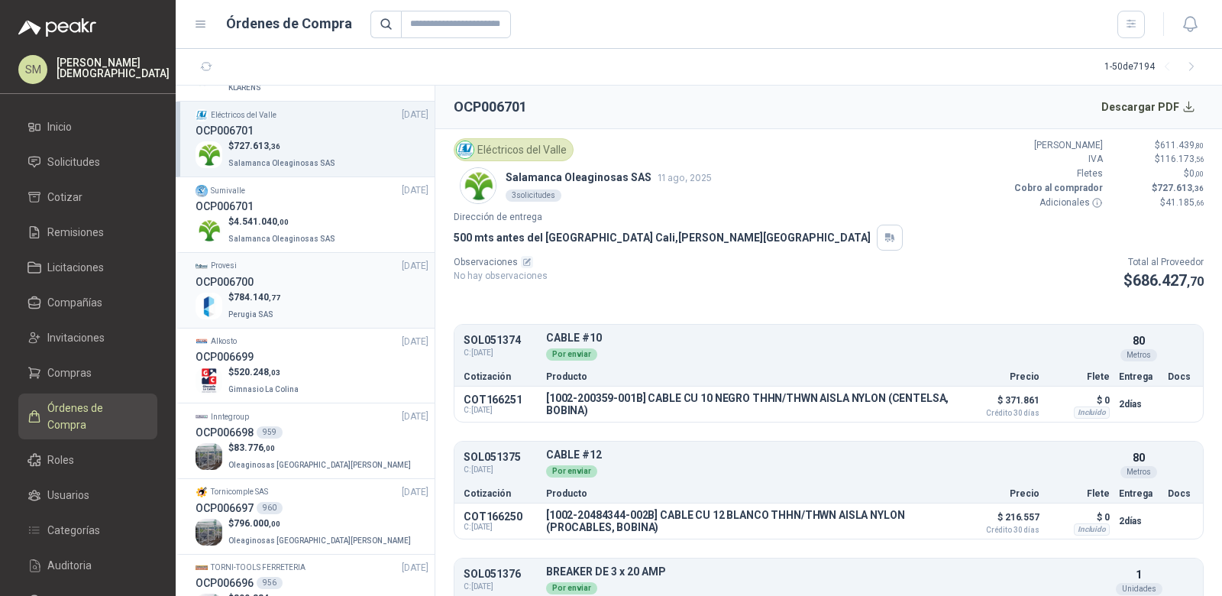
scroll to position [355, 0]
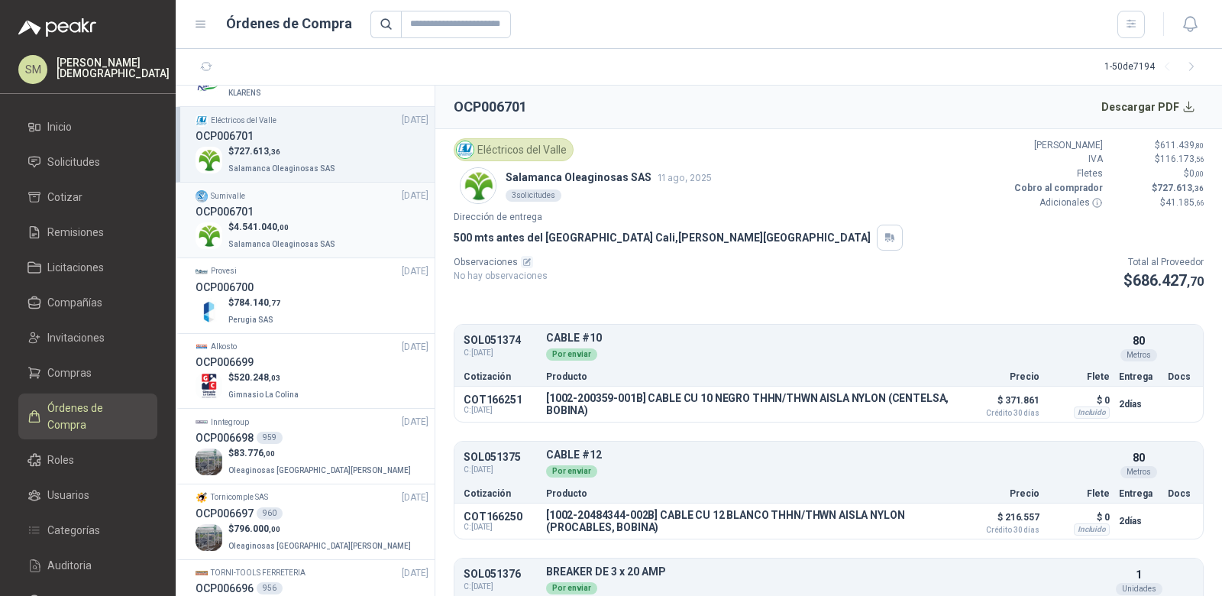
click at [315, 225] on p "$ 4.541.040 ,00" at bounding box center [283, 227] width 110 height 15
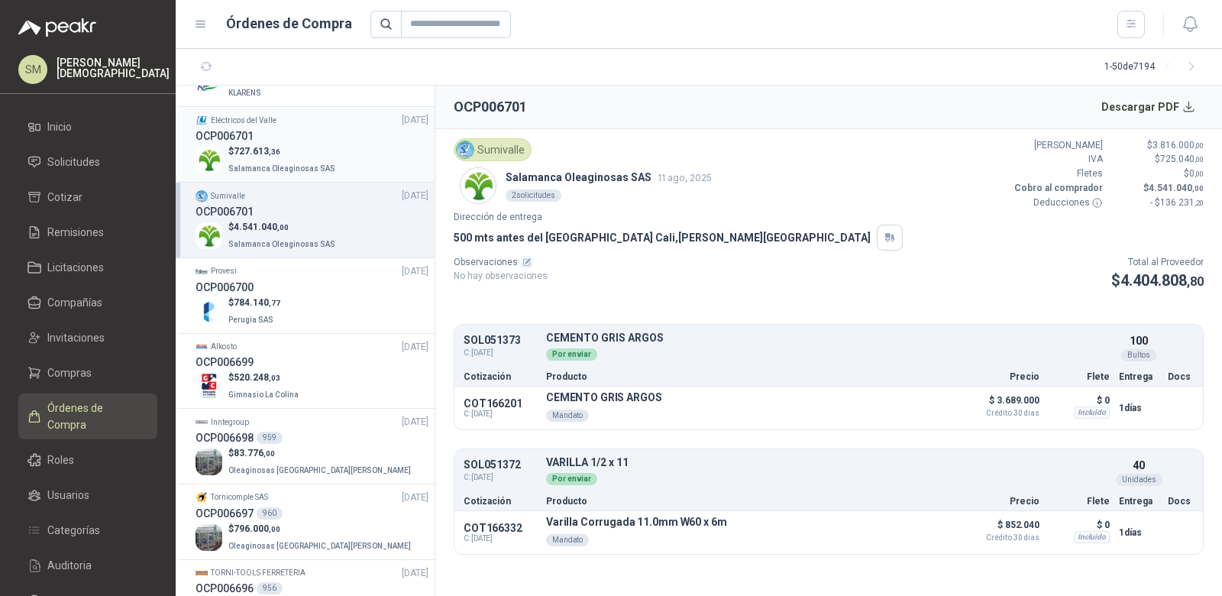
click at [331, 166] on div "$ 727.613 ,36 Salamanca Oleaginosas SAS" at bounding box center [312, 159] width 233 height 31
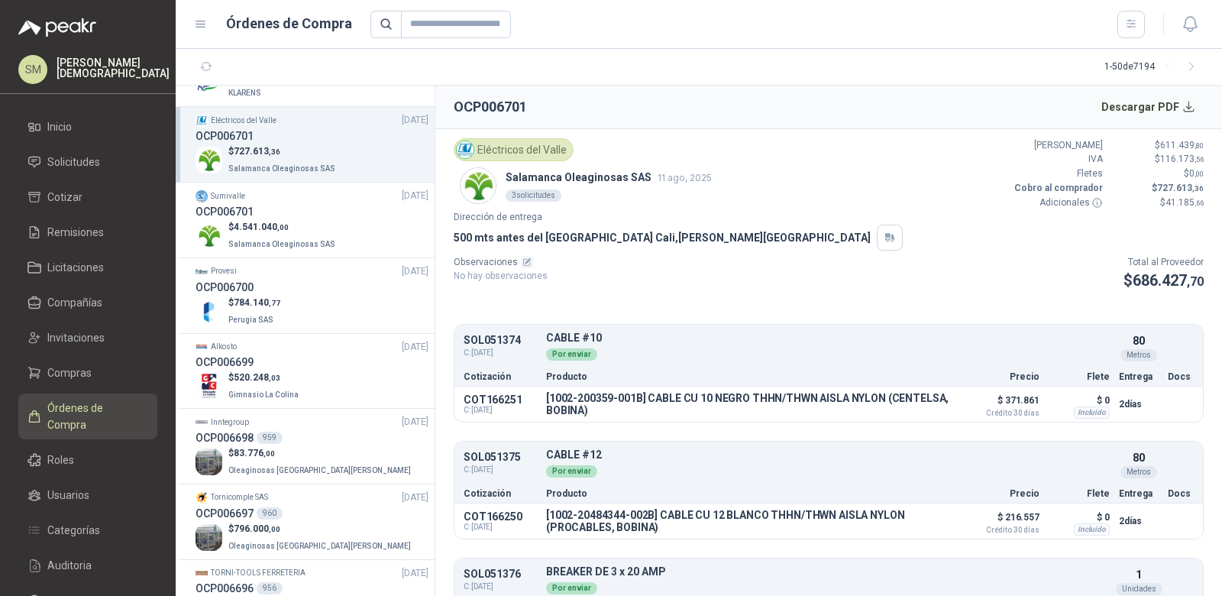
click at [96, 73] on p "Simón Mosquera" at bounding box center [113, 67] width 113 height 21
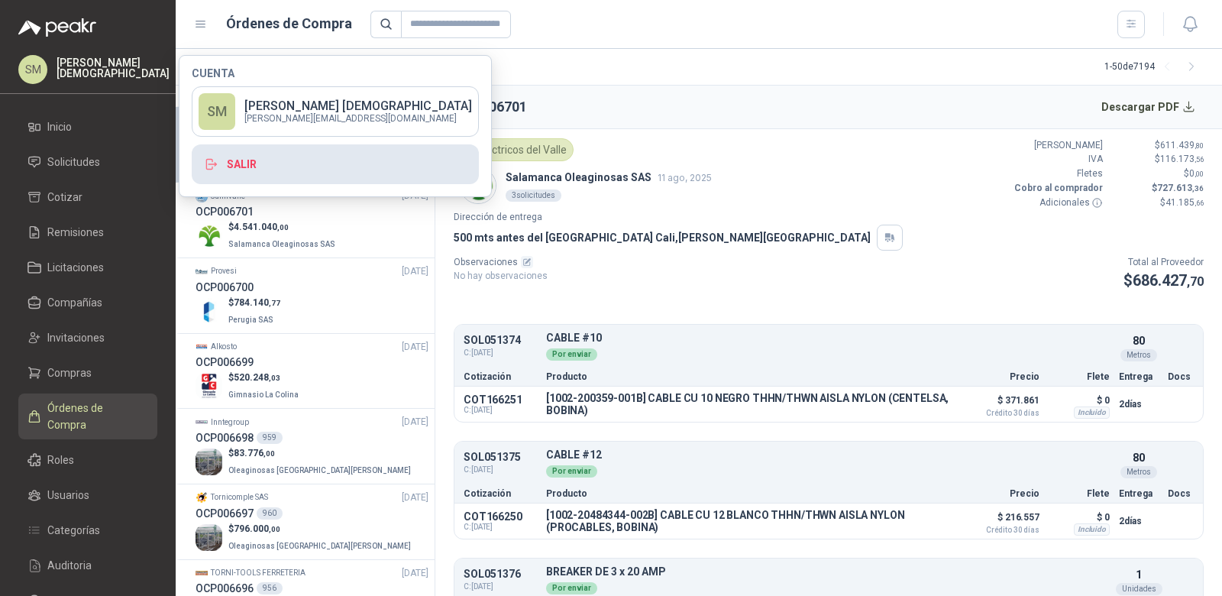
click at [312, 167] on button "Salir" at bounding box center [335, 164] width 287 height 40
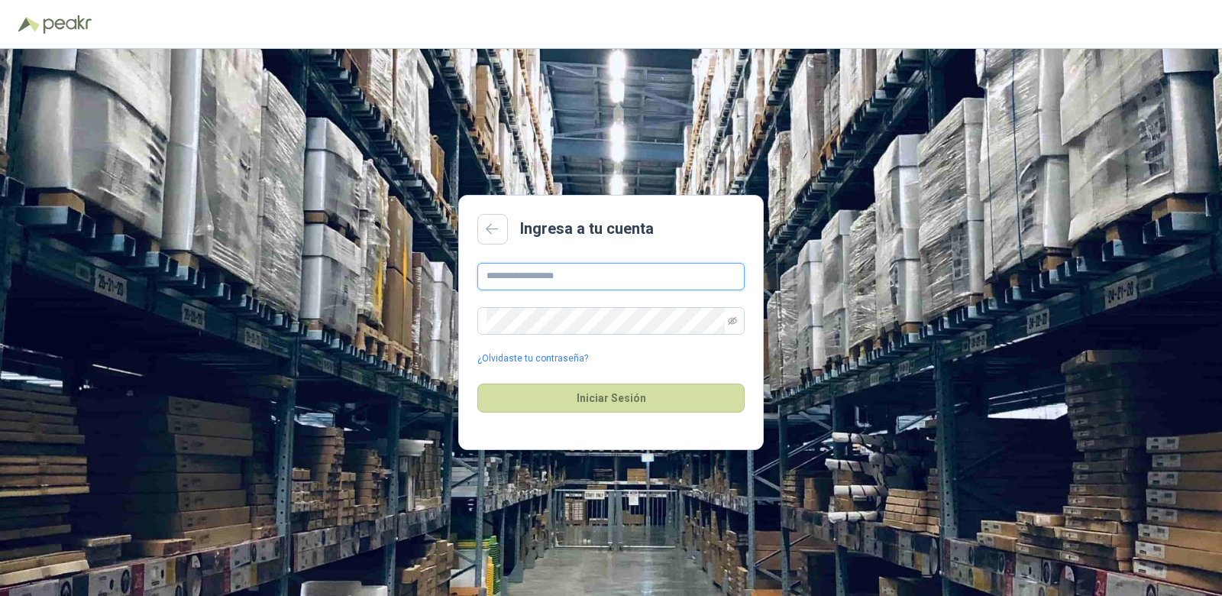
type input "**********"
click at [627, 276] on input "**********" at bounding box center [610, 276] width 267 height 27
click at [336, 100] on div "**********" at bounding box center [611, 322] width 1222 height 547
click at [570, 274] on input "**********" at bounding box center [610, 276] width 267 height 27
type input "**********"
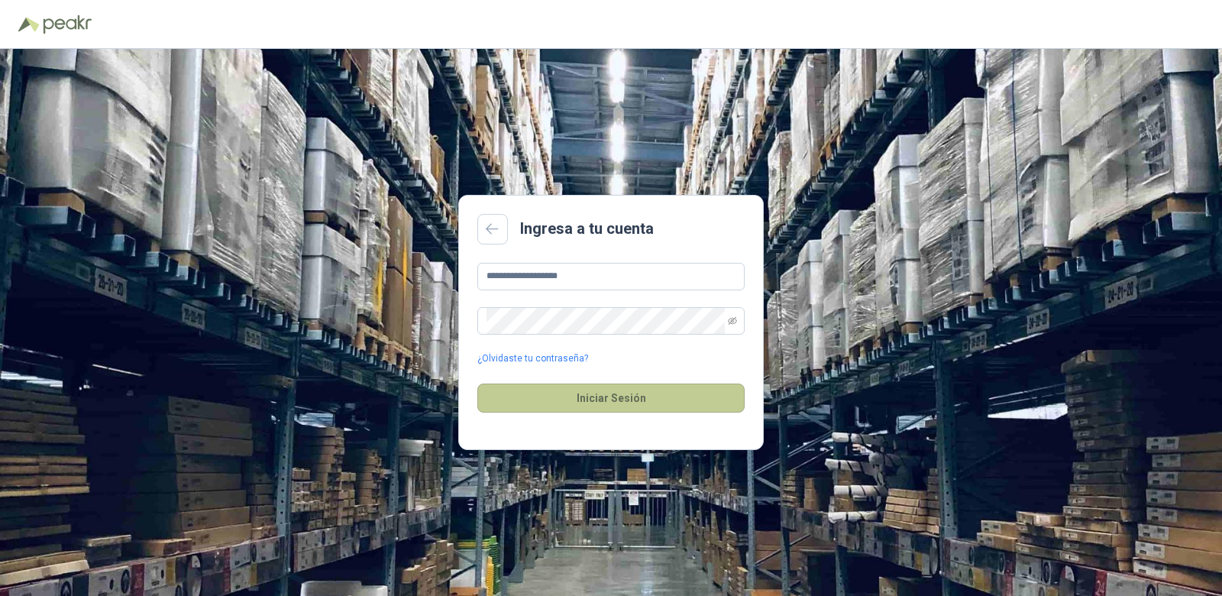
click at [581, 412] on button "Iniciar Sesión" at bounding box center [610, 397] width 267 height 29
